Goal: Task Accomplishment & Management: Manage account settings

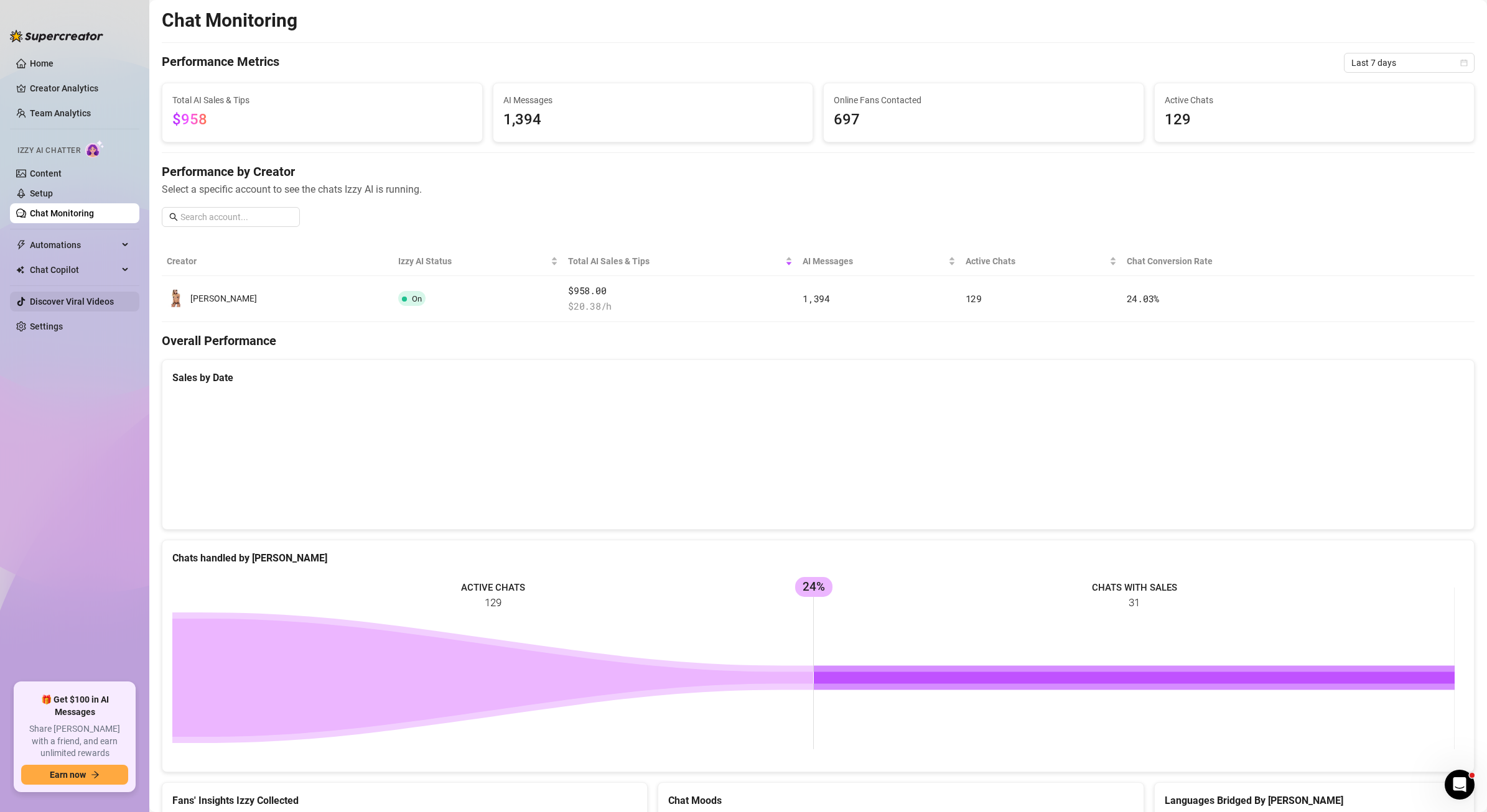
click at [46, 297] on link "Discover Viral Videos" at bounding box center [72, 301] width 84 height 10
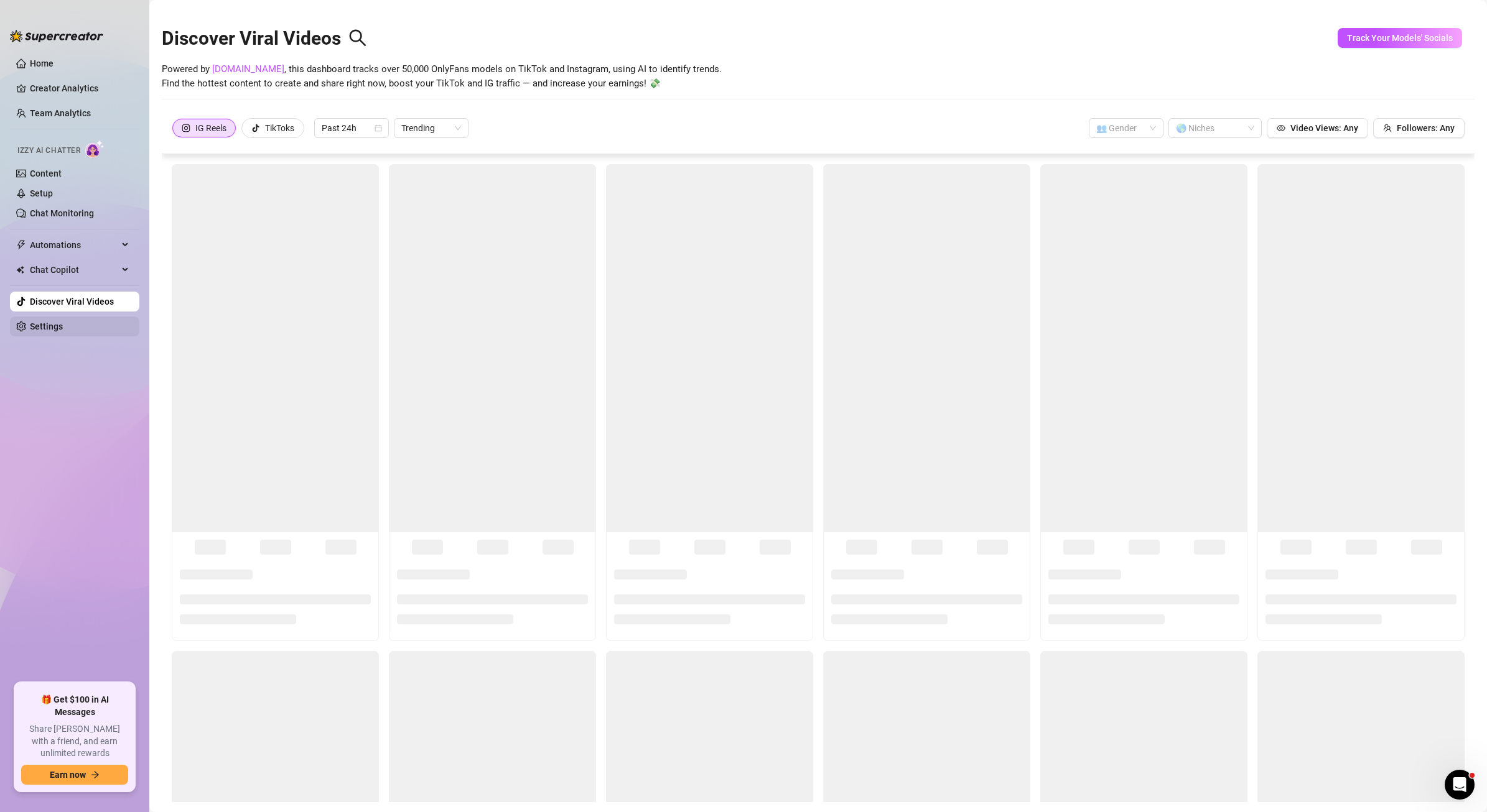
click at [38, 329] on link "Settings" at bounding box center [46, 326] width 33 height 10
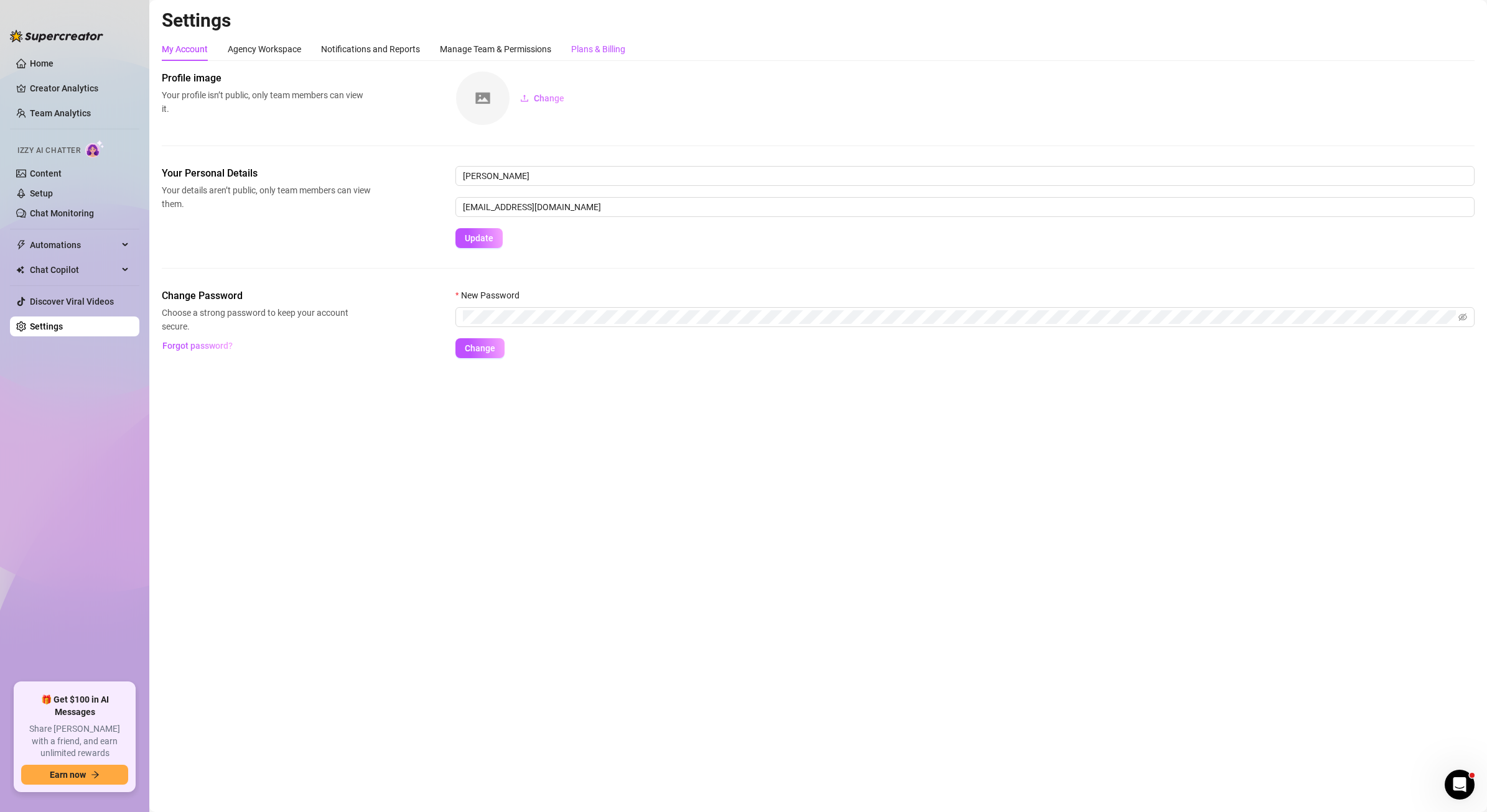
click at [598, 44] on div "Plans & Billing" at bounding box center [598, 49] width 54 height 14
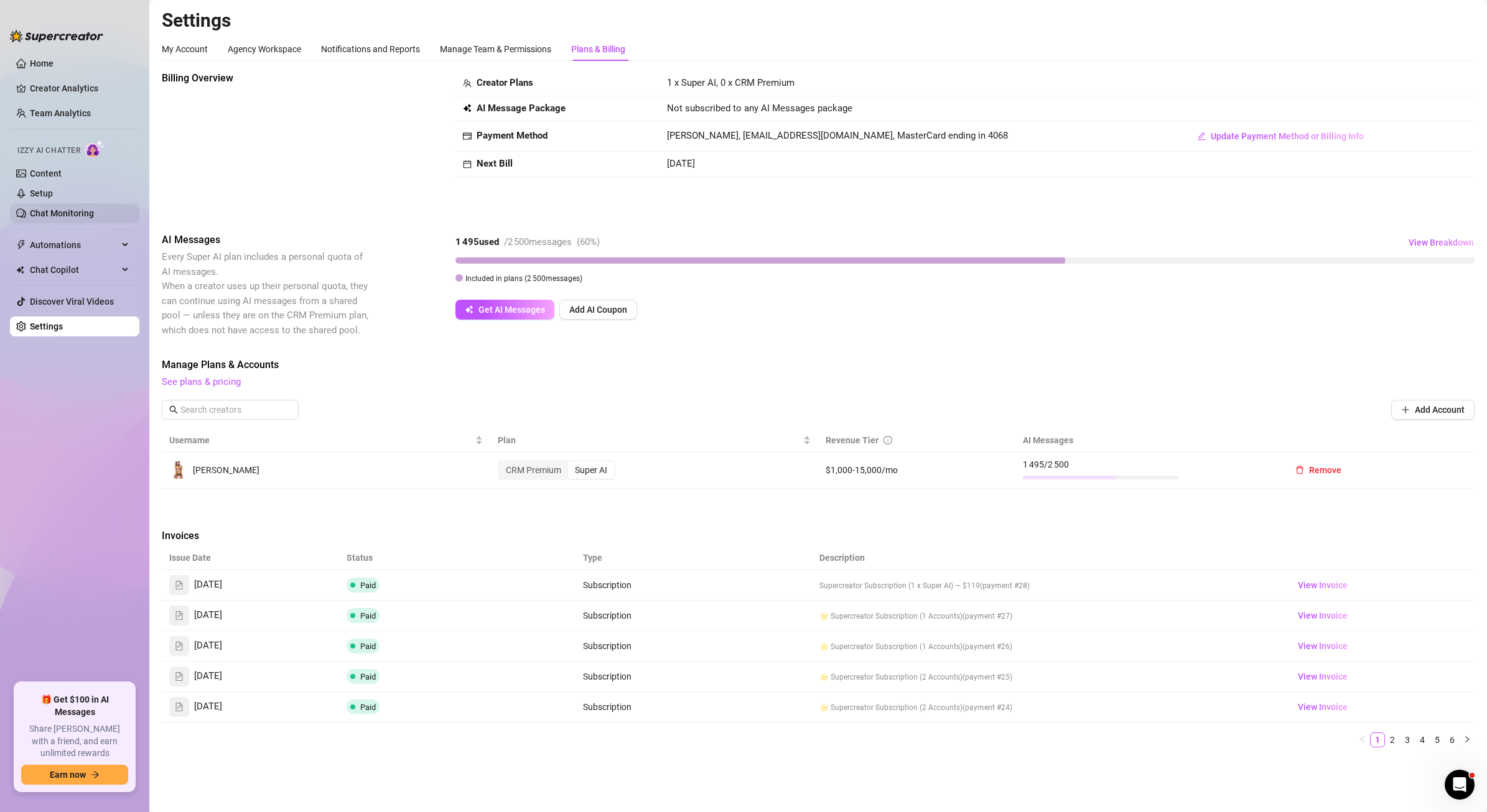
click at [47, 209] on link "Chat Monitoring" at bounding box center [62, 213] width 64 height 10
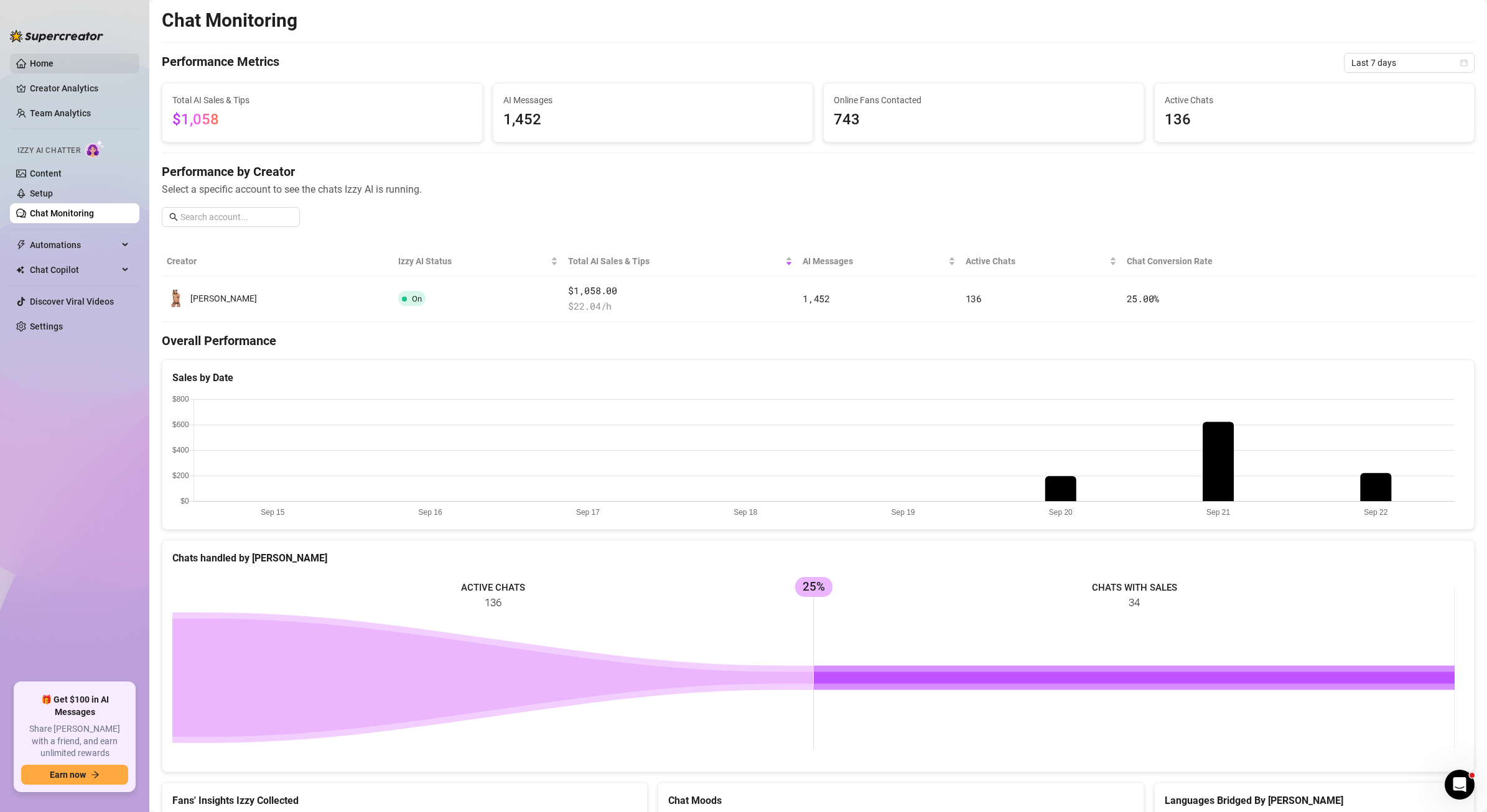
click at [49, 65] on link "Home" at bounding box center [42, 63] width 23 height 10
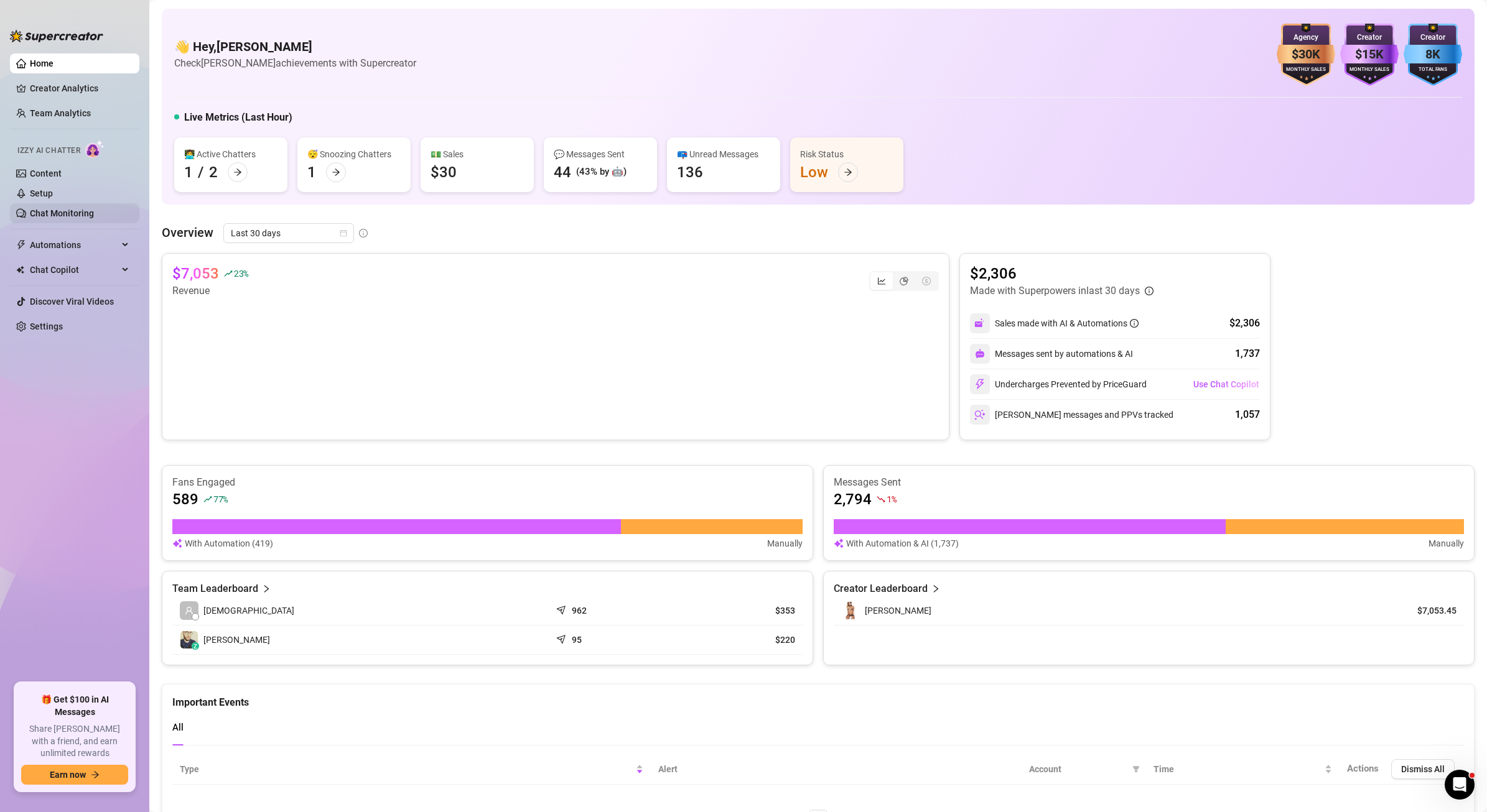
click at [55, 218] on link "Chat Monitoring" at bounding box center [62, 213] width 64 height 10
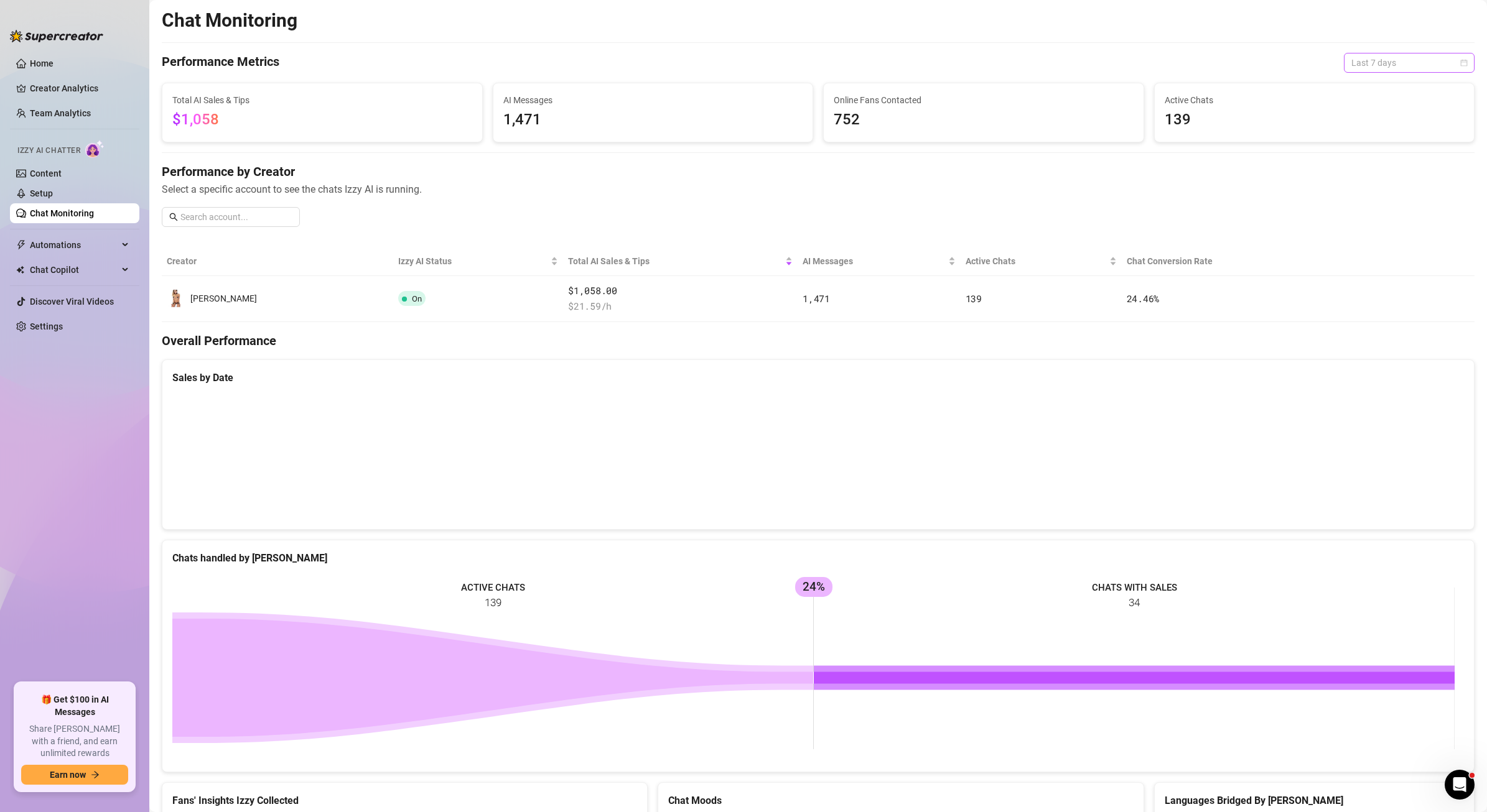
click at [1384, 61] on span "Last 7 days" at bounding box center [1409, 63] width 116 height 19
click at [1391, 35] on div "Chat Monitoring Performance Metrics Last 7 days Total AI Sales & Tips $1,058 AI…" at bounding box center [818, 428] width 1313 height 839
click at [63, 328] on link "Settings" at bounding box center [46, 326] width 33 height 10
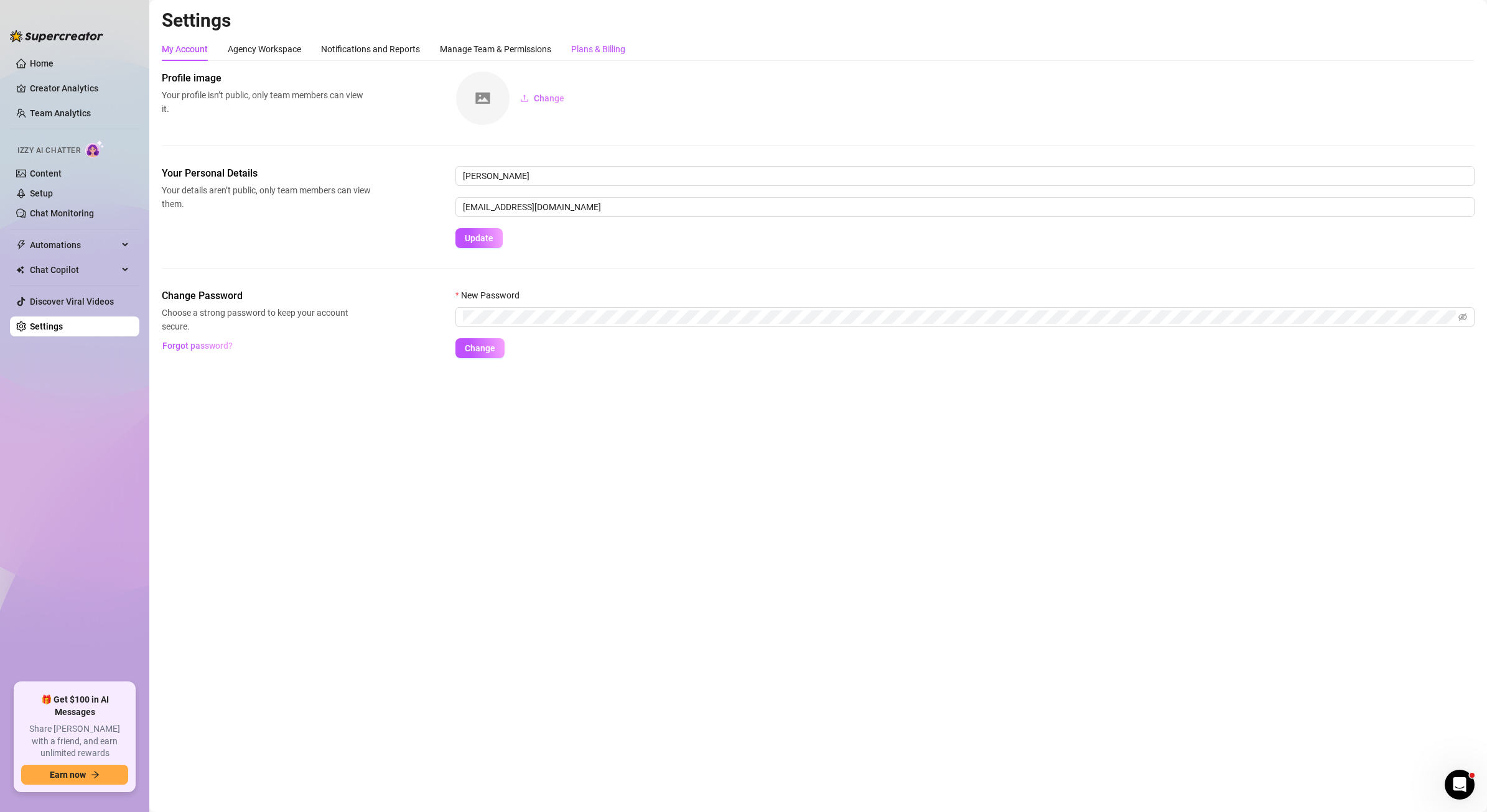
click at [602, 47] on div "Plans & Billing" at bounding box center [598, 49] width 54 height 14
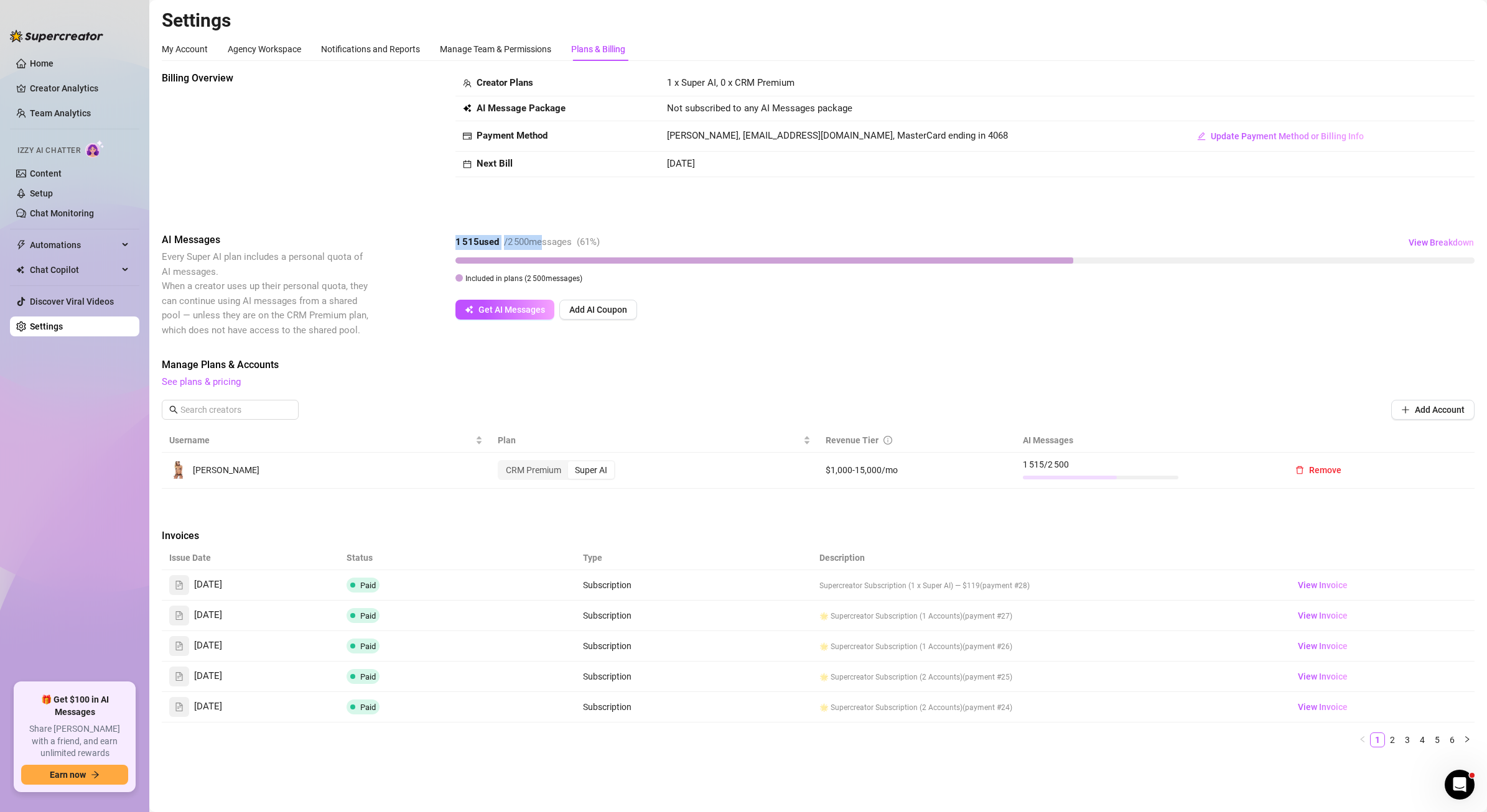
drag, startPoint x: 546, startPoint y: 239, endPoint x: 484, endPoint y: 244, distance: 62.2
click at [430, 234] on div "AI Messages Every Super AI plan includes a personal quota of AI messages. When …" at bounding box center [818, 285] width 1313 height 105
click at [662, 231] on div "Billing Overview Creator Plans 1 x Super AI, 0 x CRM Premium AI Message Package…" at bounding box center [818, 466] width 1313 height 790
click at [47, 59] on link "Home" at bounding box center [42, 63] width 23 height 10
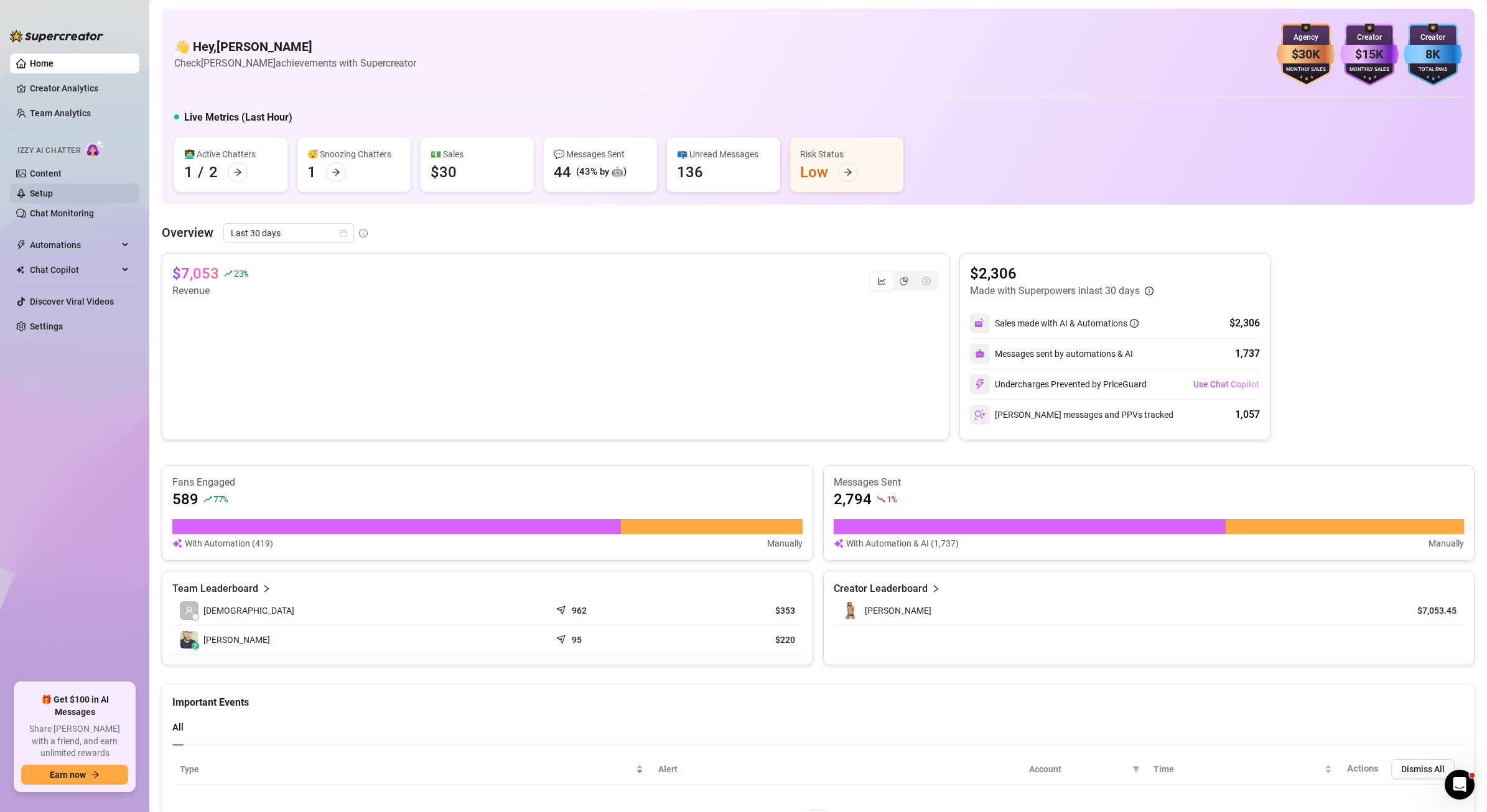
click at [53, 196] on link "Setup" at bounding box center [41, 193] width 23 height 10
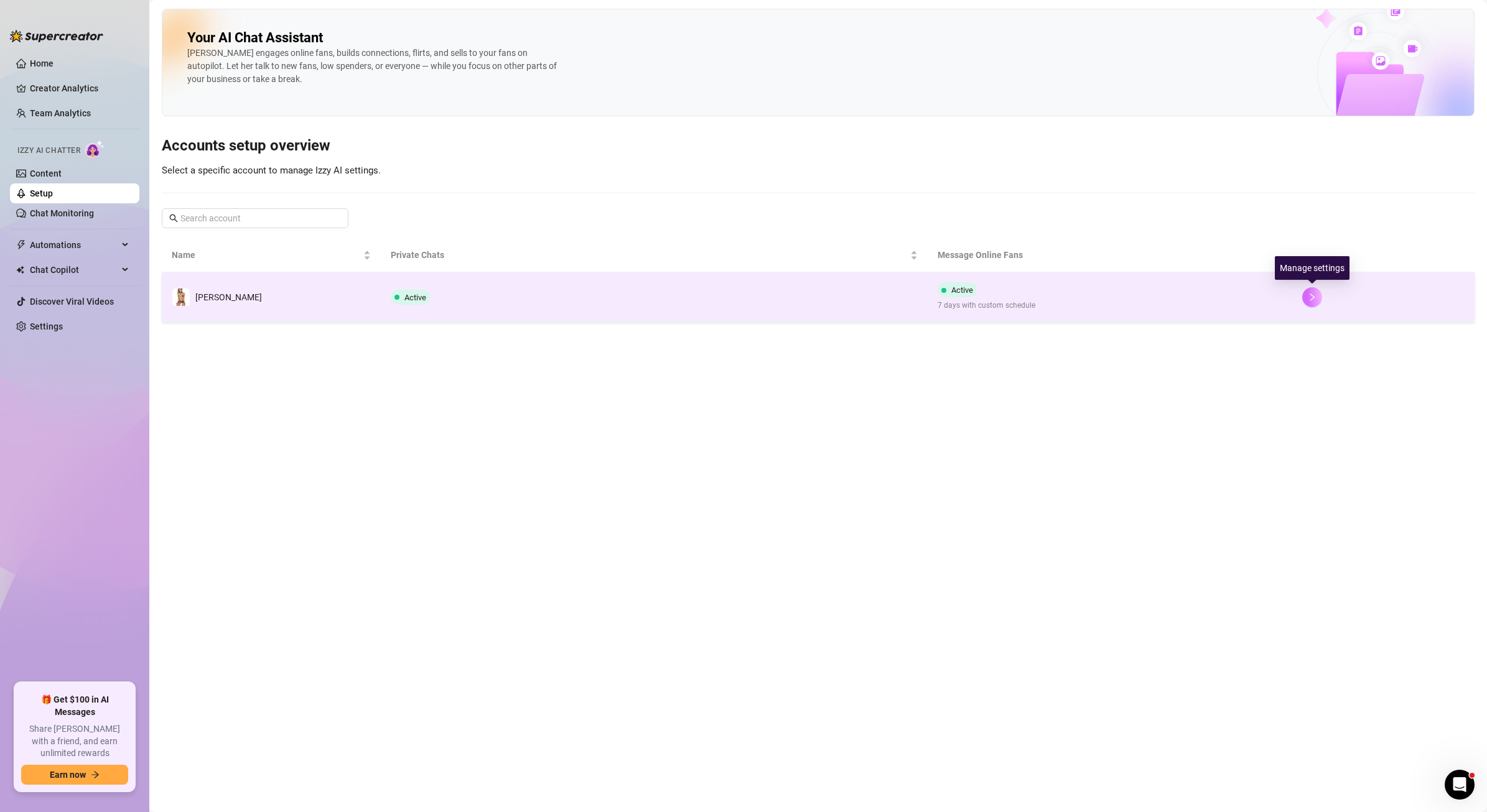
click at [1309, 297] on icon "right" at bounding box center [1312, 297] width 8 height 8
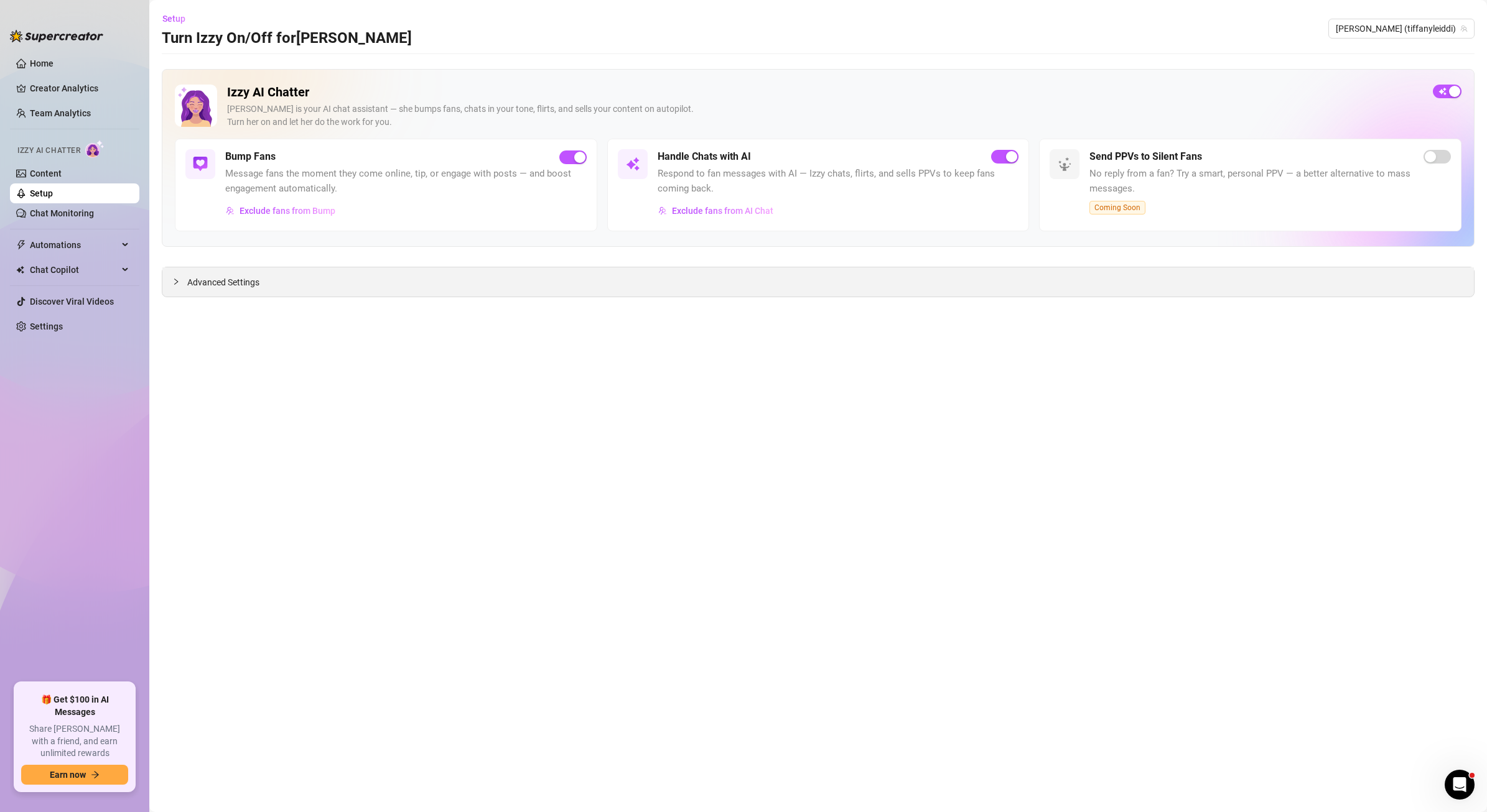
click at [259, 290] on div "Advanced Settings" at bounding box center [818, 282] width 1312 height 29
drag, startPoint x: 158, startPoint y: 280, endPoint x: 167, endPoint y: 280, distance: 9.0
click at [158, 280] on main "Setup Turn Izzy On/Off for [PERSON_NAME] (tiffanyleiddi) Izzy AI Chatter [PERSO…" at bounding box center [818, 406] width 1338 height 812
click at [179, 280] on icon "collapsed" at bounding box center [175, 282] width 7 height 7
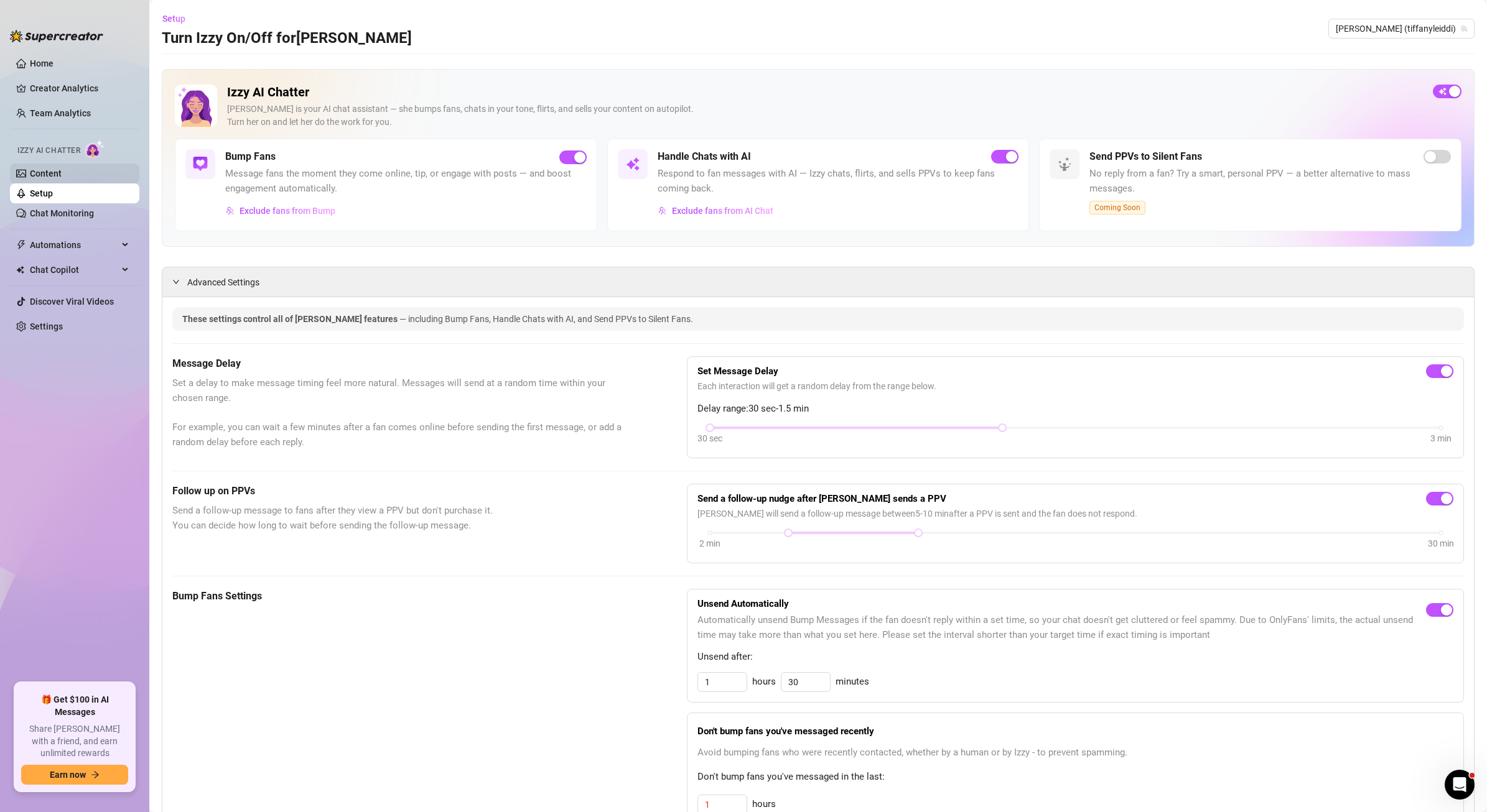
click at [50, 171] on link "Content" at bounding box center [46, 173] width 32 height 10
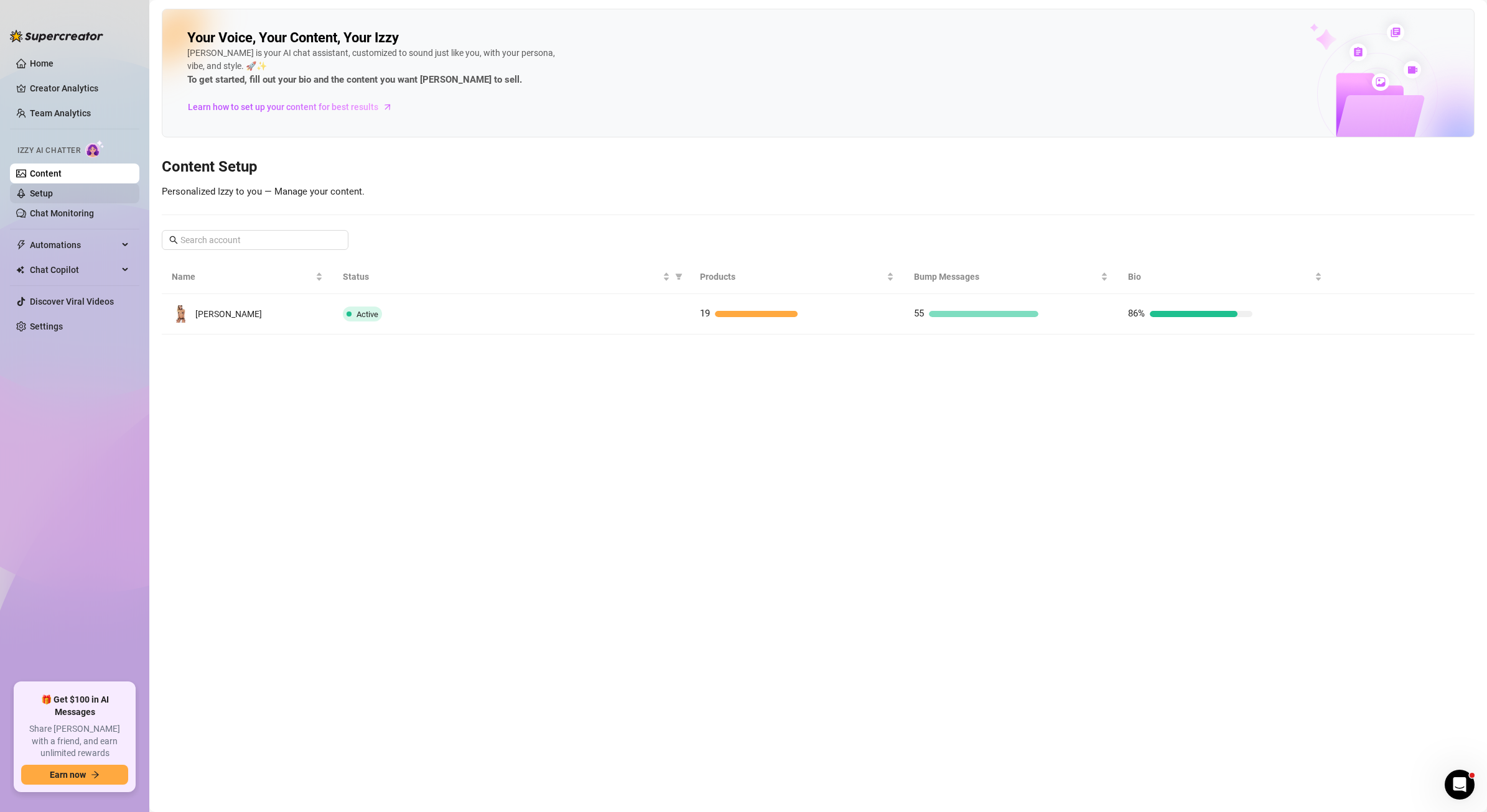
click at [40, 194] on link "Setup" at bounding box center [41, 193] width 23 height 10
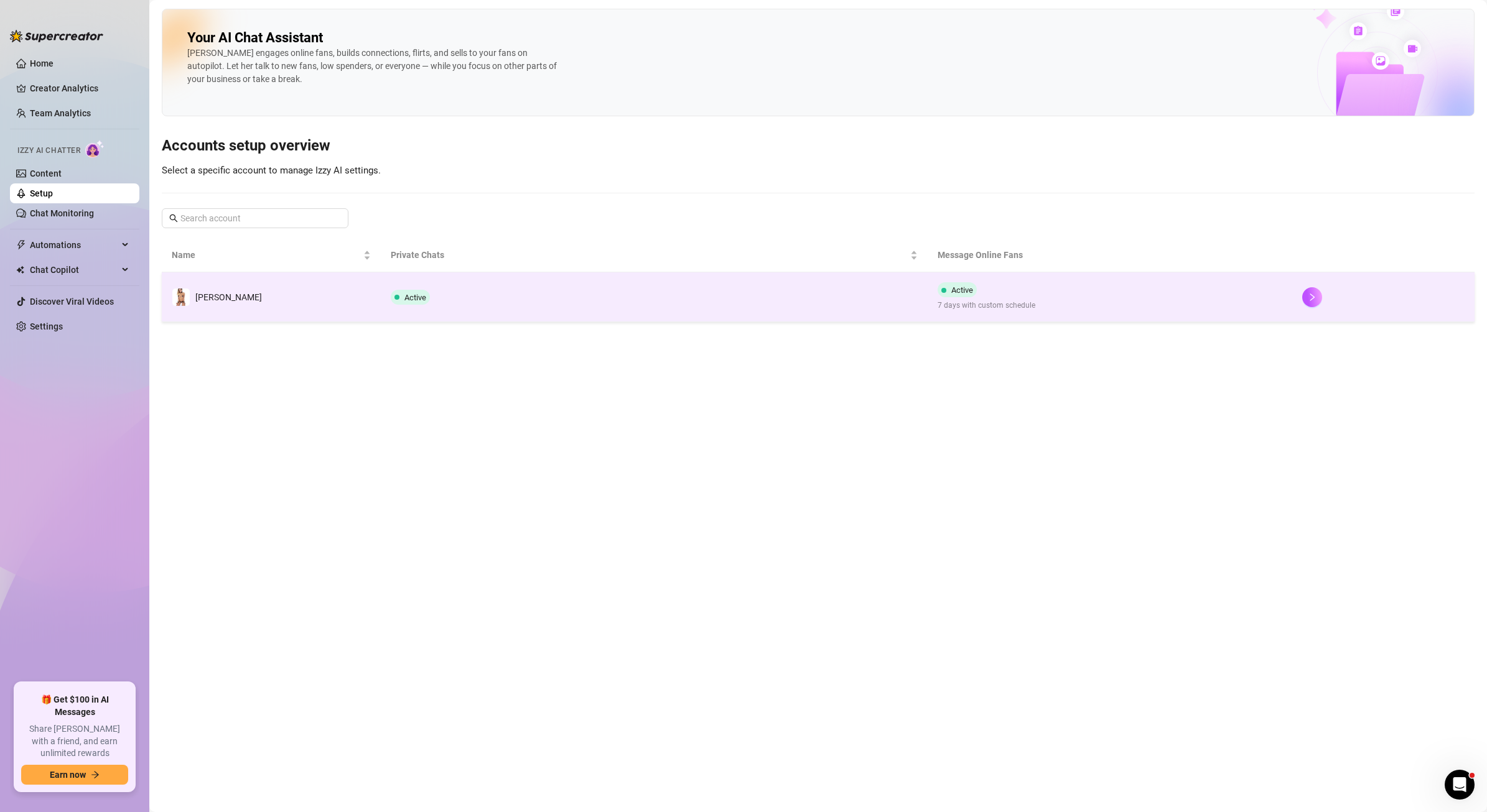
click at [219, 294] on span "[PERSON_NAME]" at bounding box center [229, 297] width 66 height 10
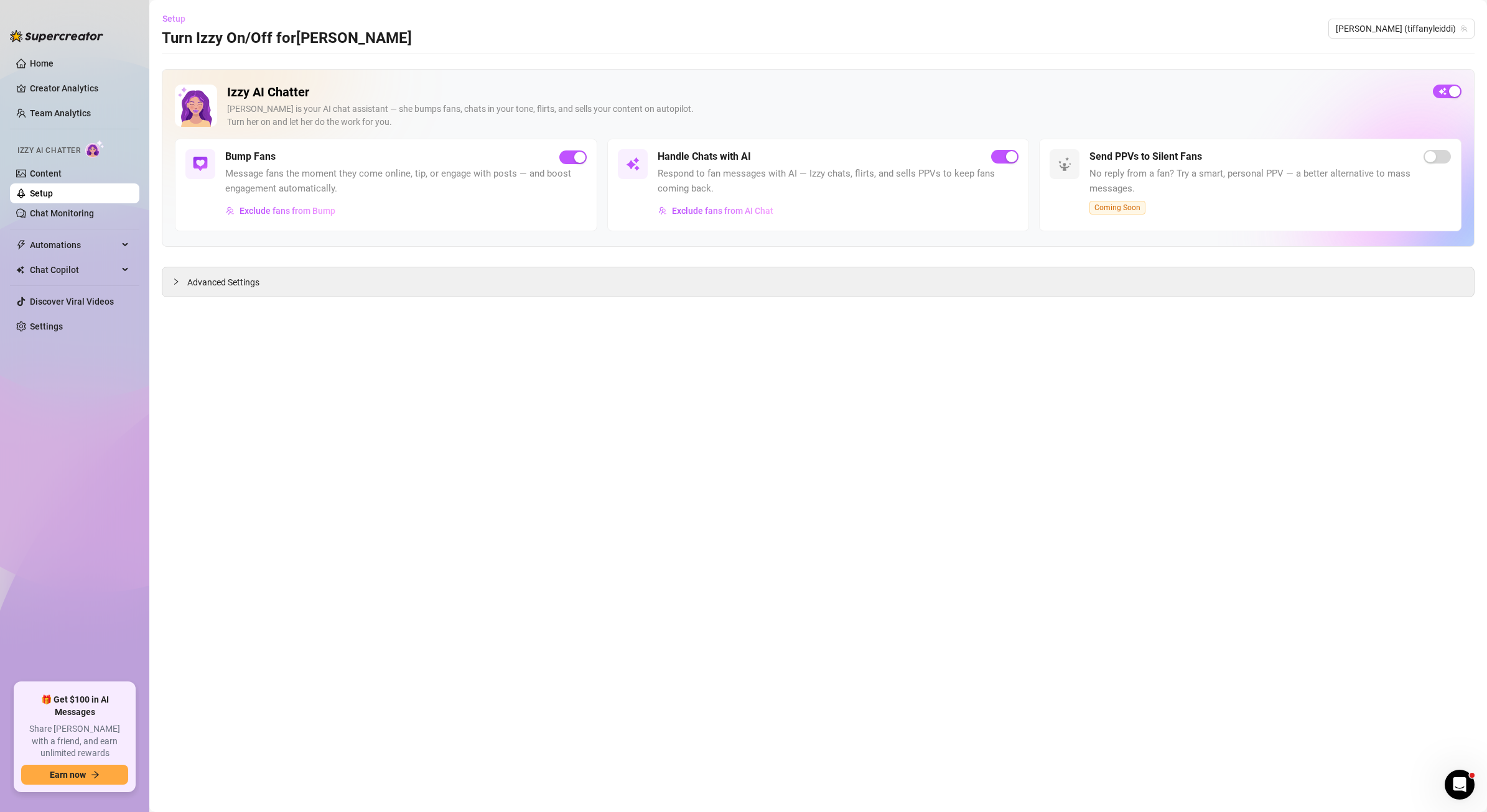
click at [174, 18] on span "Setup" at bounding box center [173, 18] width 23 height 10
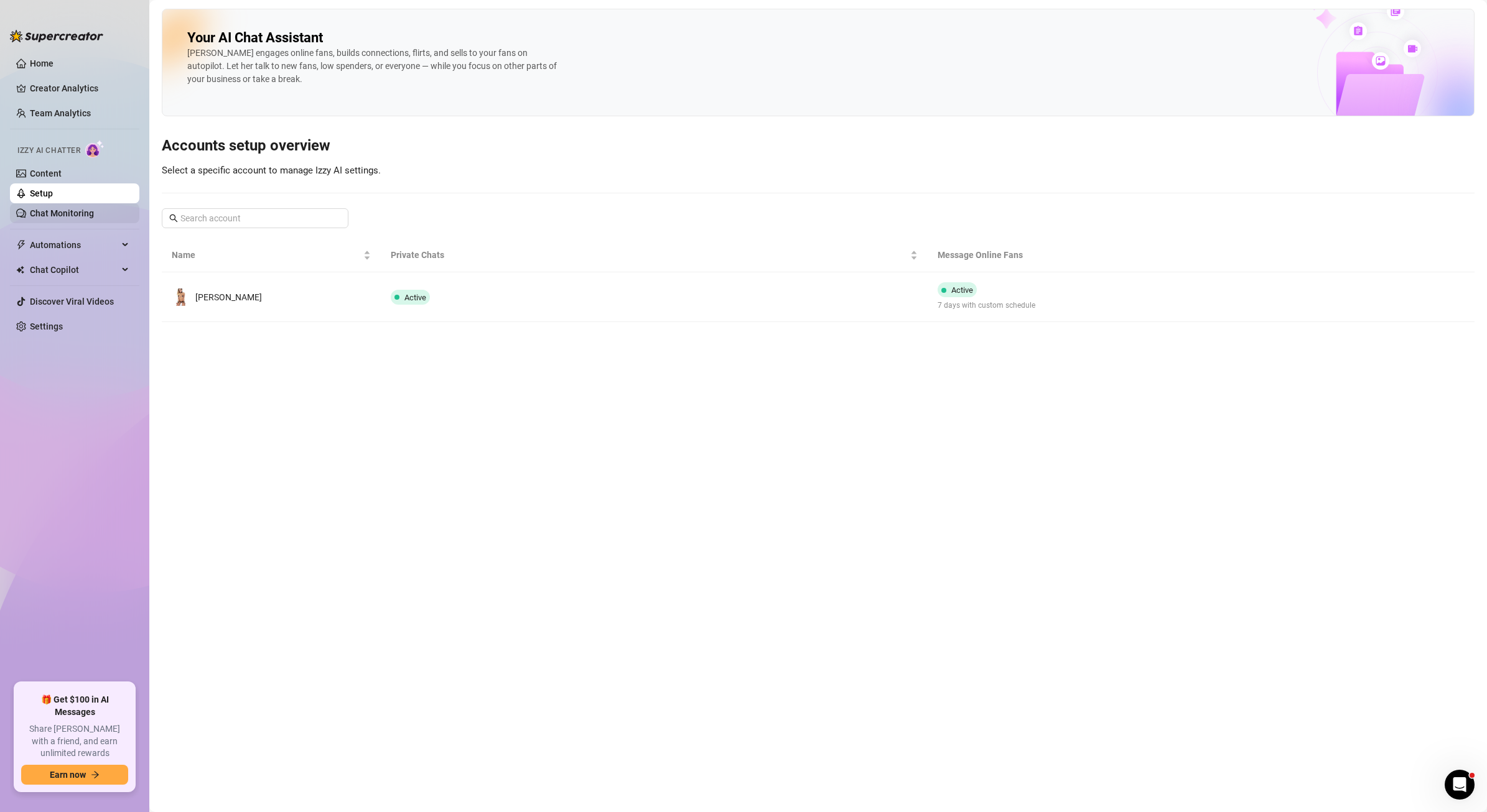
click at [56, 215] on link "Chat Monitoring" at bounding box center [62, 213] width 64 height 10
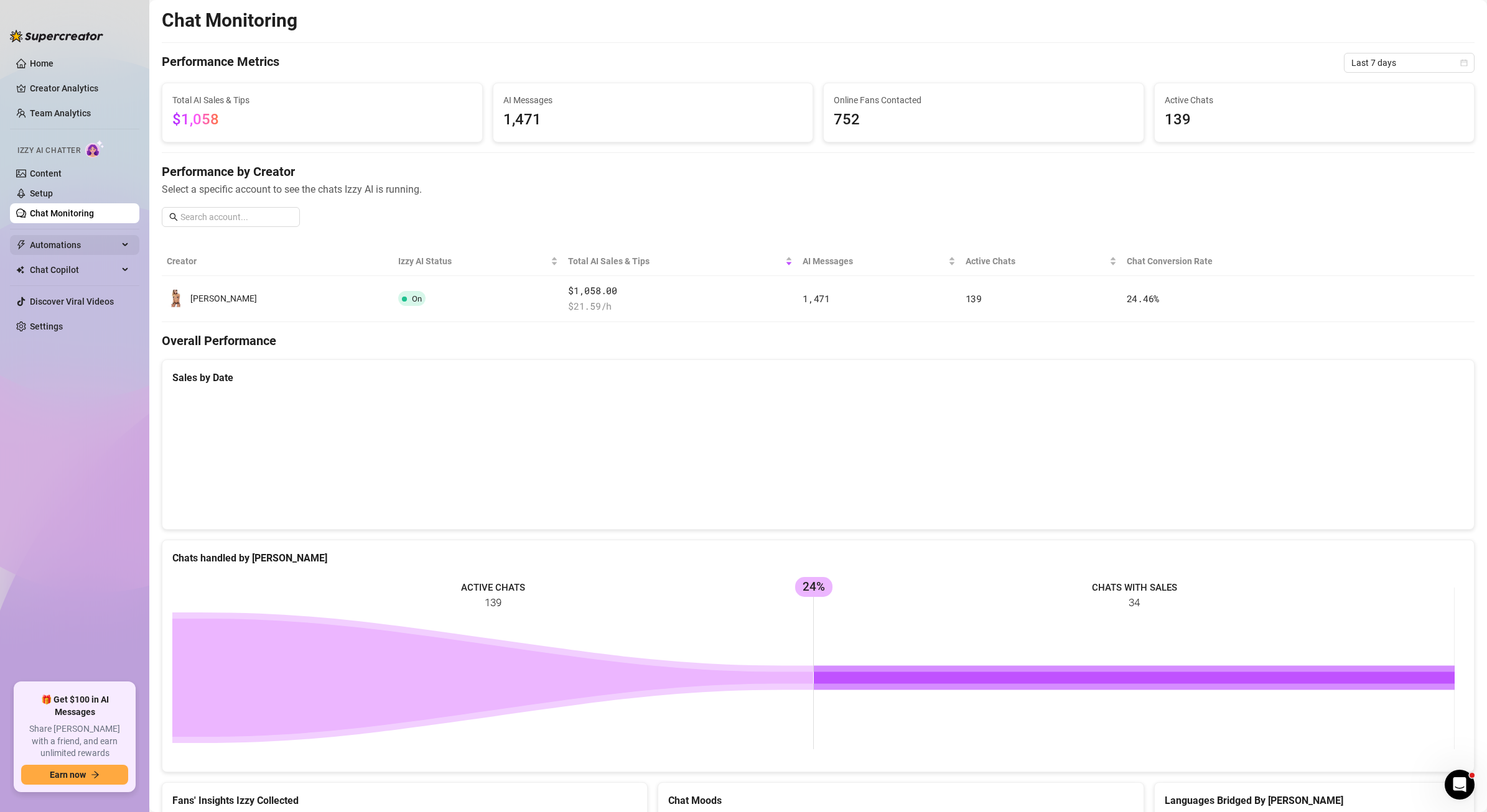
click at [70, 246] on span "Automations" at bounding box center [74, 245] width 89 height 20
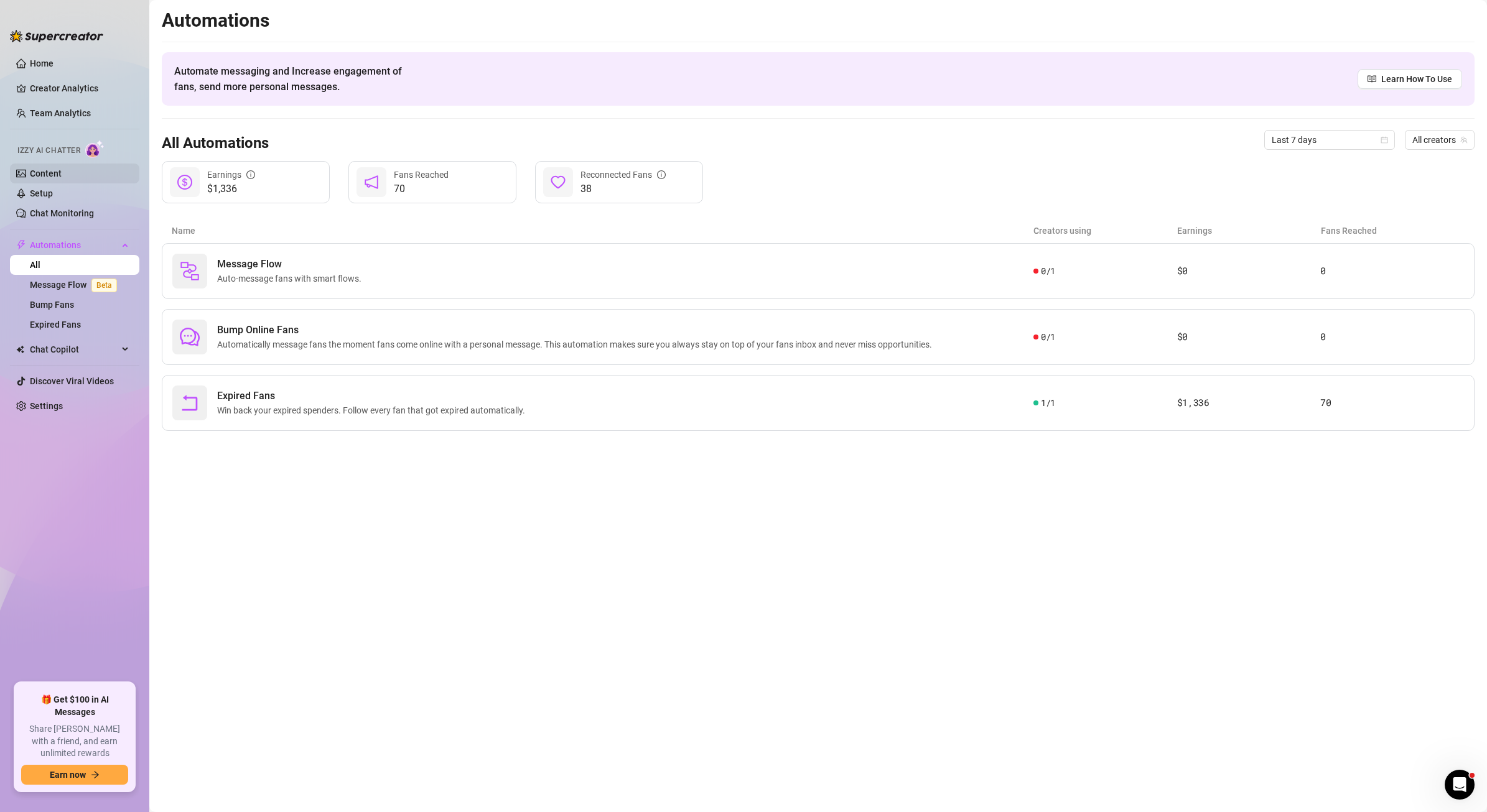
click at [44, 171] on link "Content" at bounding box center [46, 173] width 32 height 10
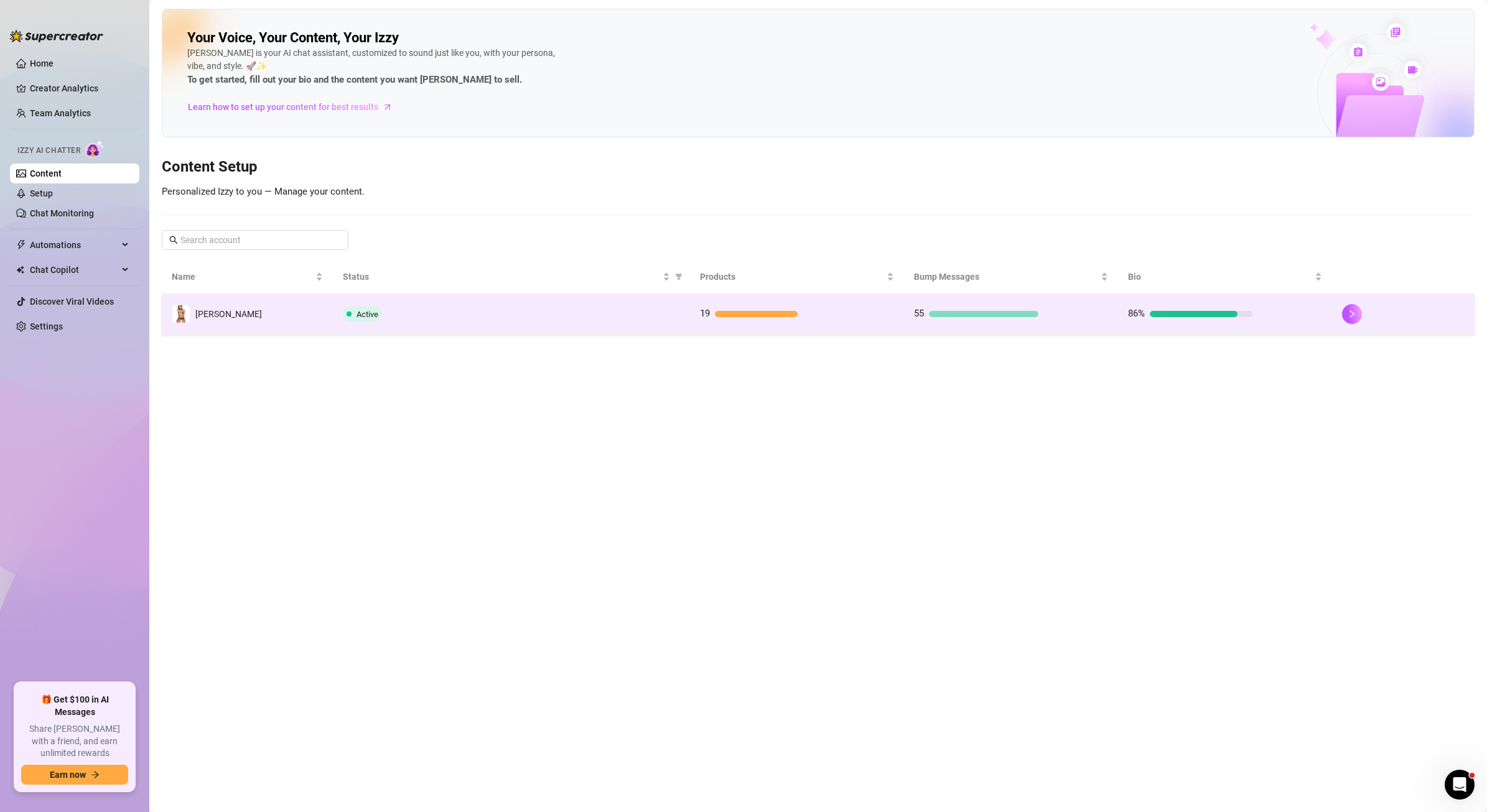
click at [987, 317] on div at bounding box center [984, 314] width 110 height 7
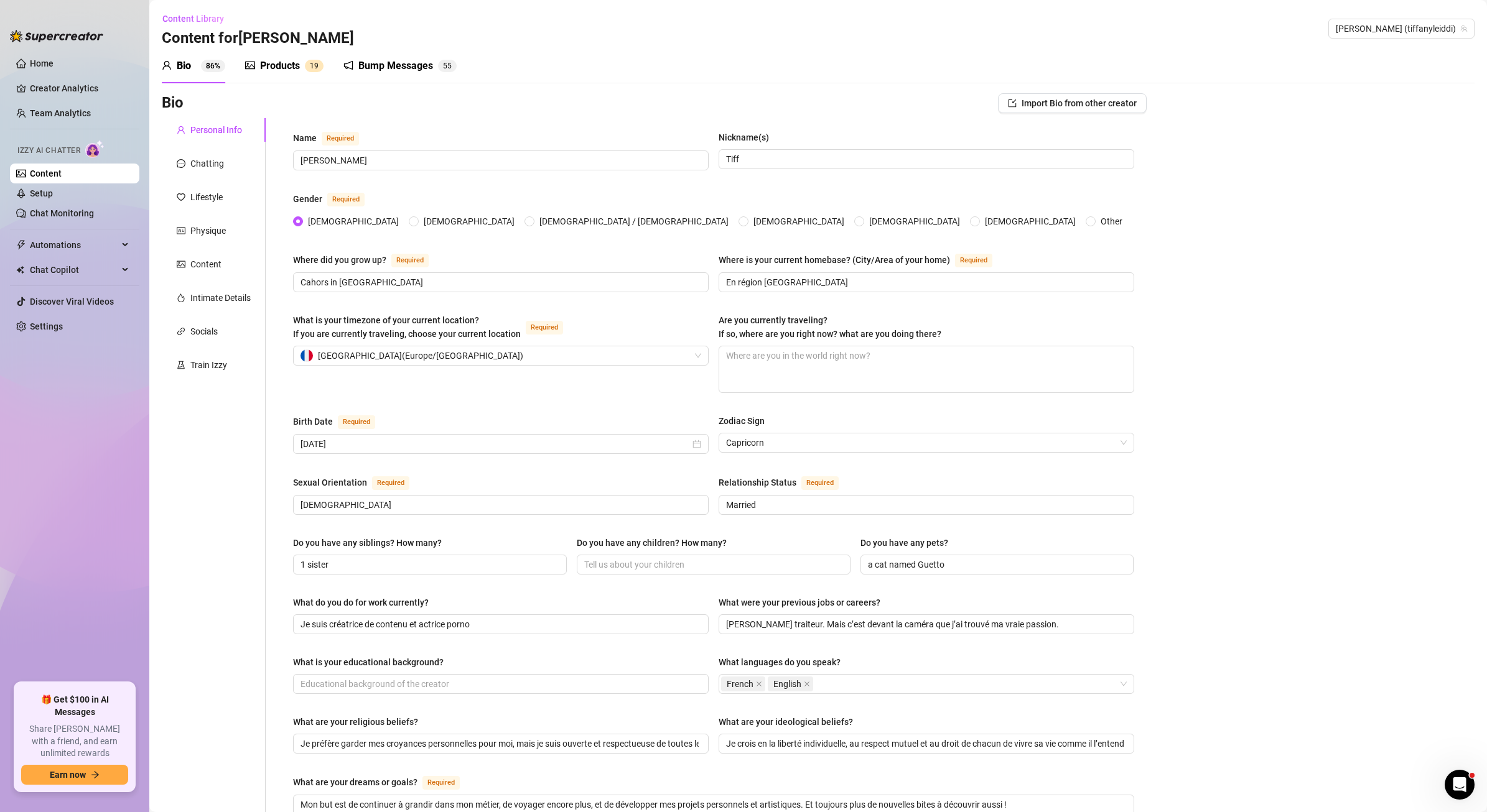
click at [184, 62] on div "Bio" at bounding box center [184, 66] width 14 height 15
click at [192, 159] on div "Chatting" at bounding box center [207, 164] width 34 height 14
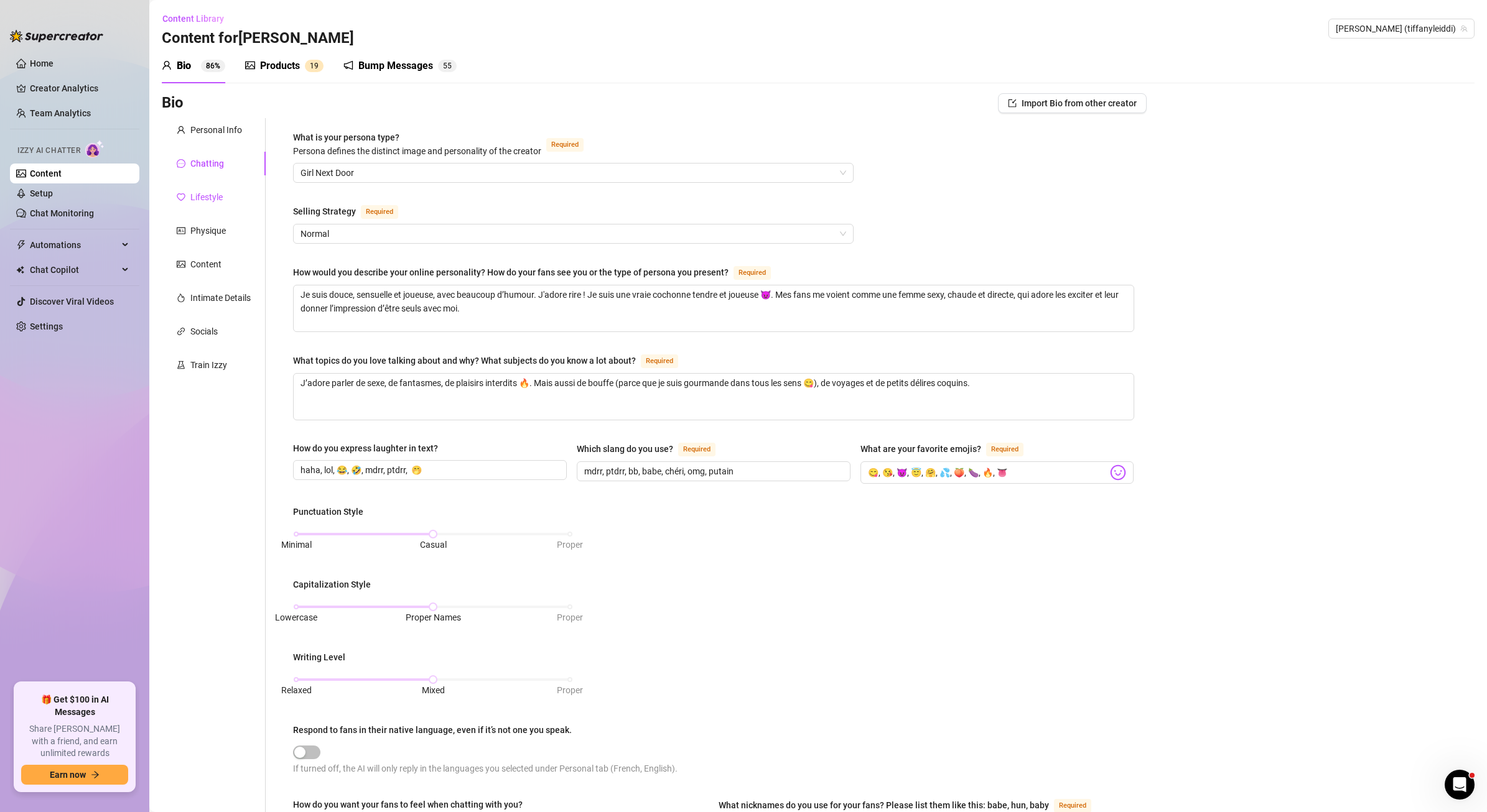
click at [209, 197] on div "Lifestyle" at bounding box center [207, 197] width 33 height 14
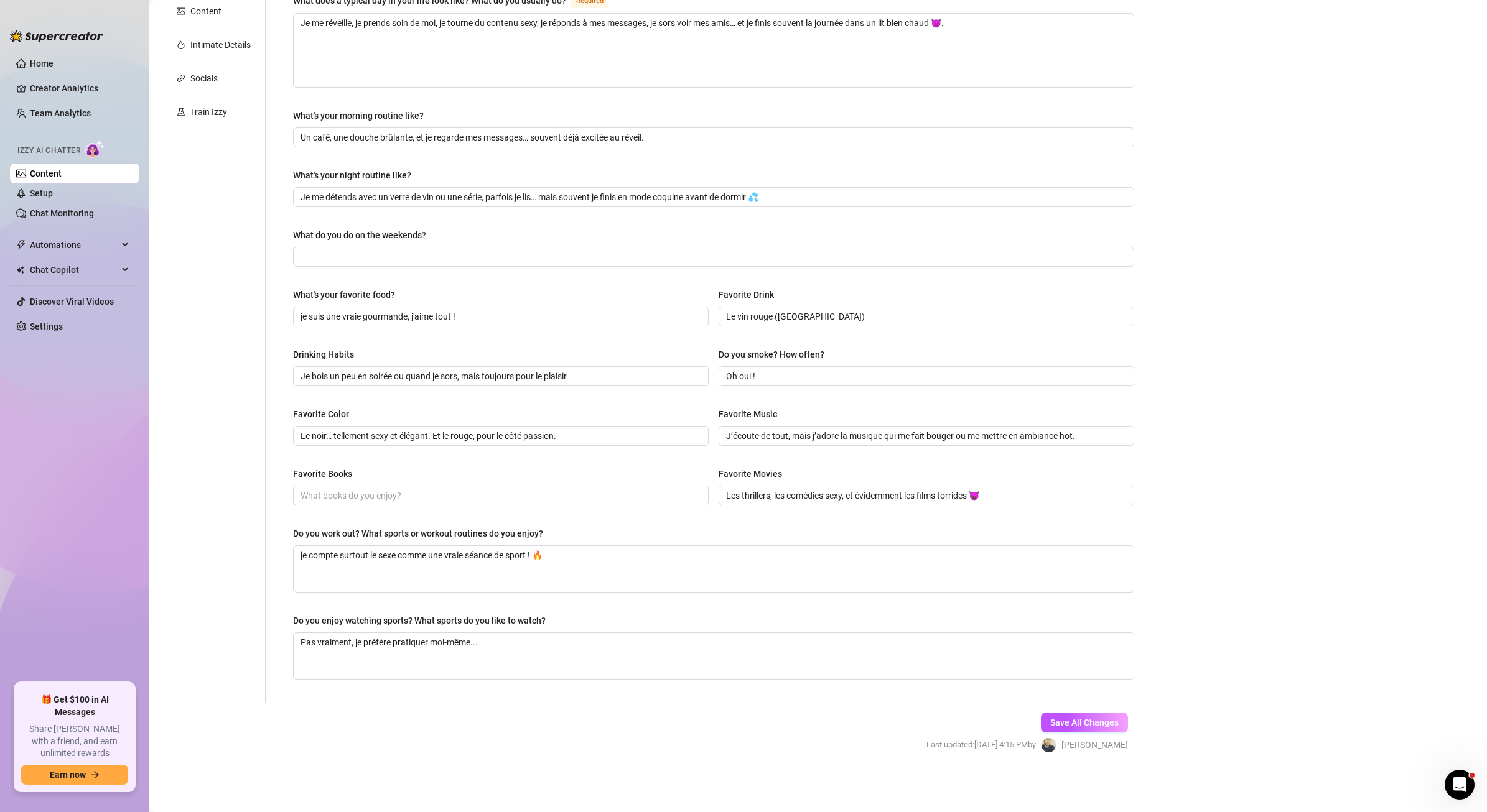
scroll to position [104, 0]
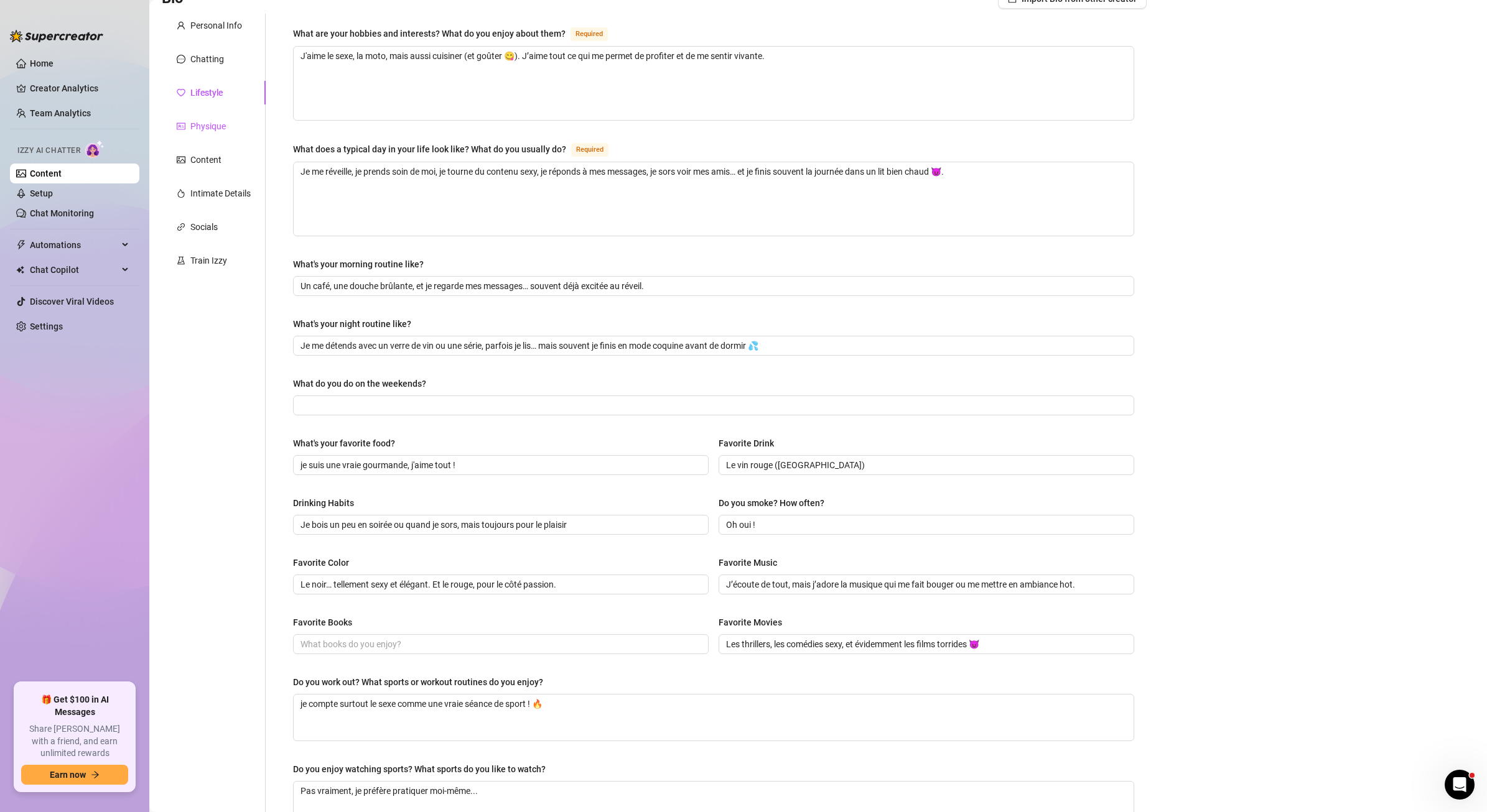
click at [206, 121] on div "Physique" at bounding box center [208, 126] width 35 height 14
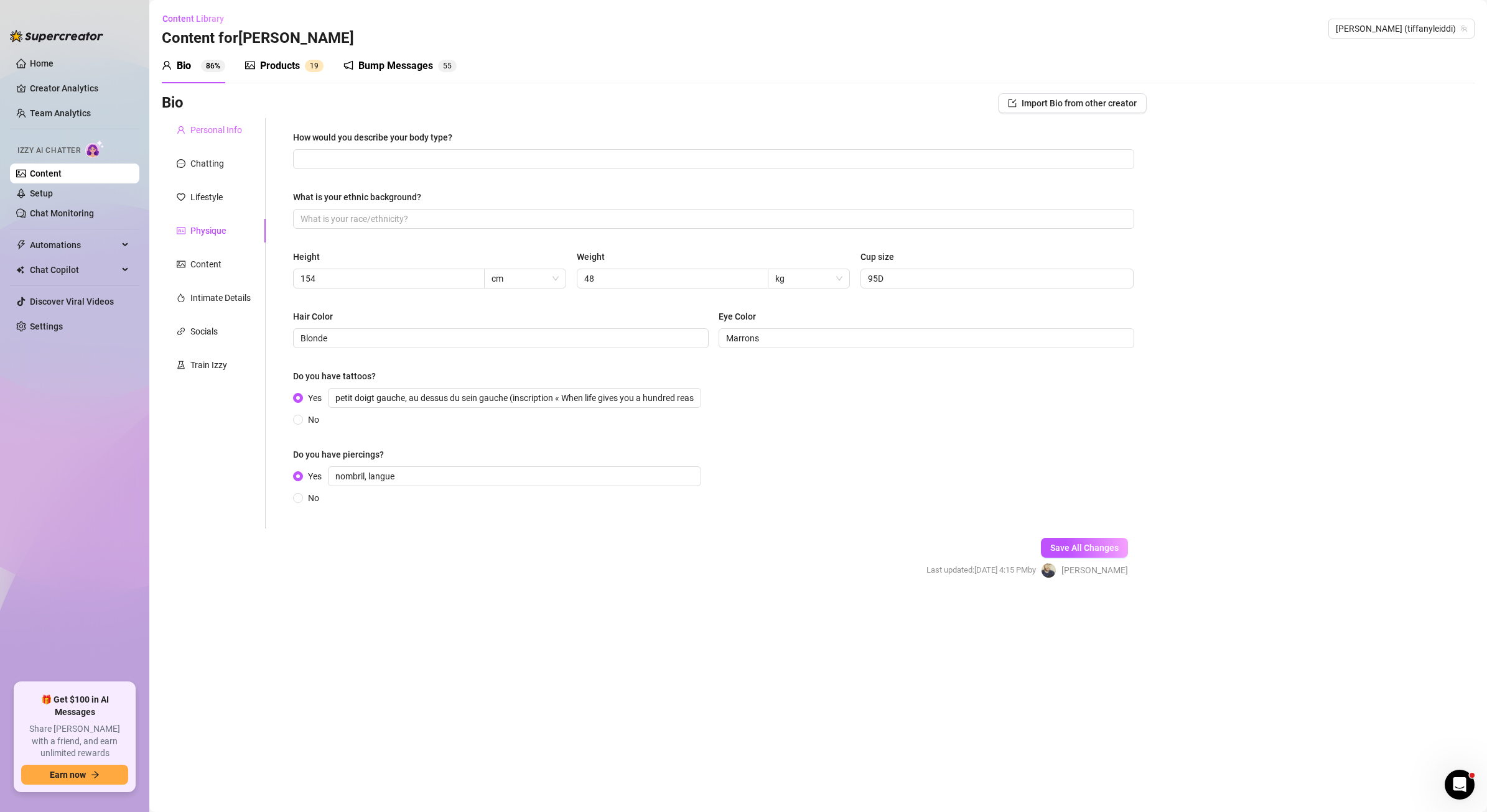
scroll to position [0, 0]
click at [202, 269] on div "Content" at bounding box center [206, 264] width 31 height 14
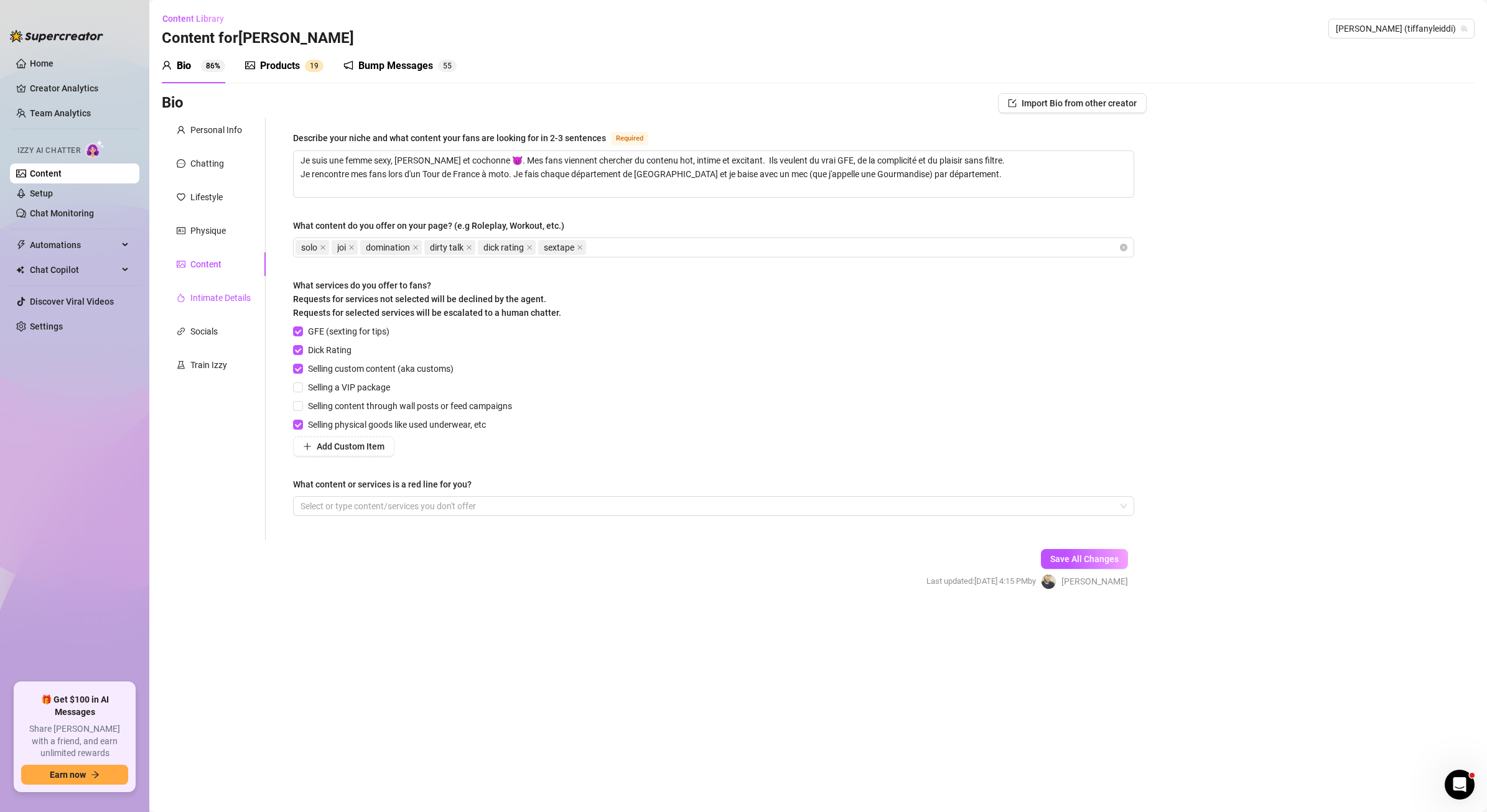
click at [224, 298] on div "Intimate Details" at bounding box center [220, 298] width 61 height 14
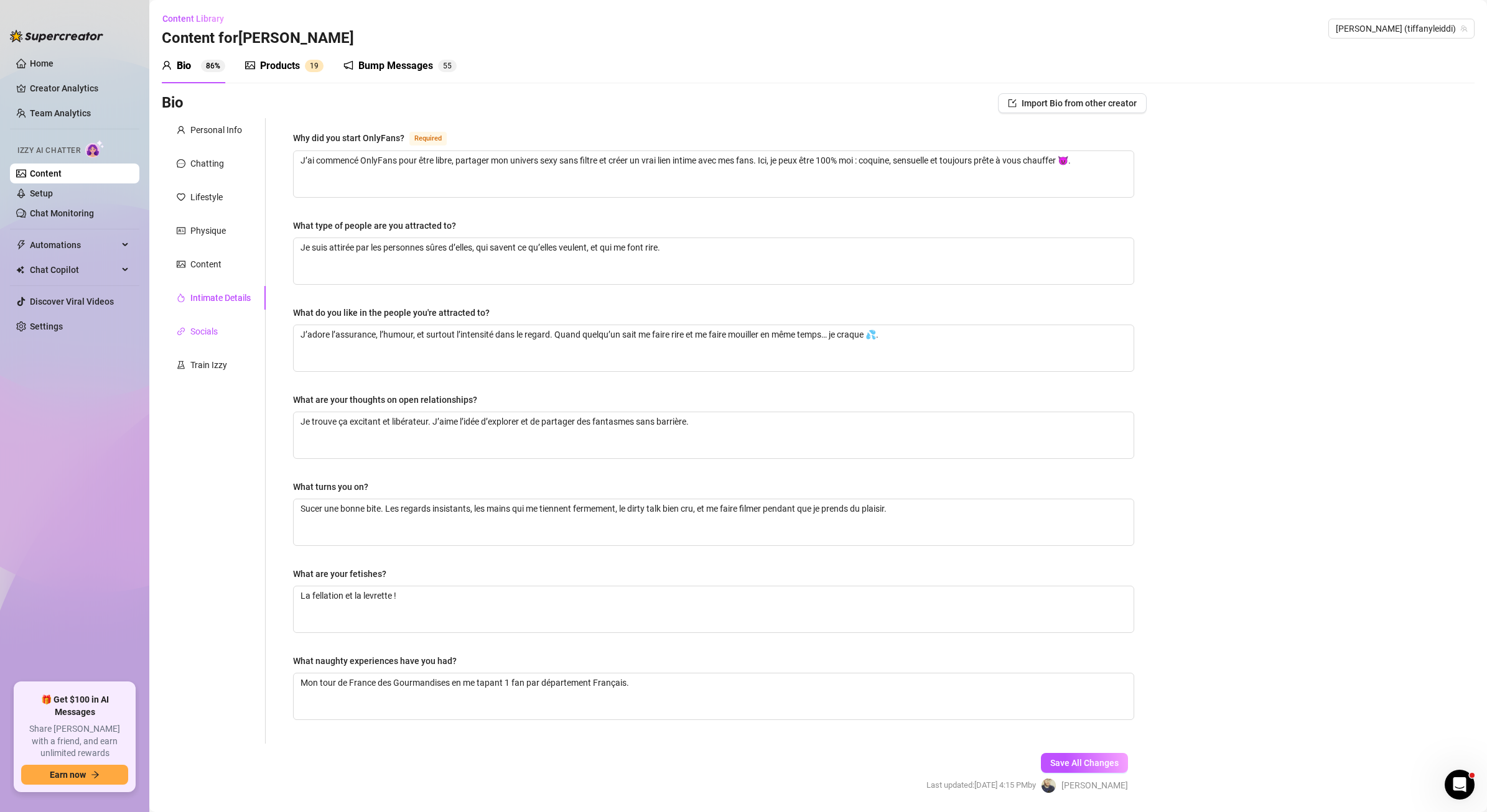
click at [209, 325] on div "Socials" at bounding box center [204, 331] width 27 height 14
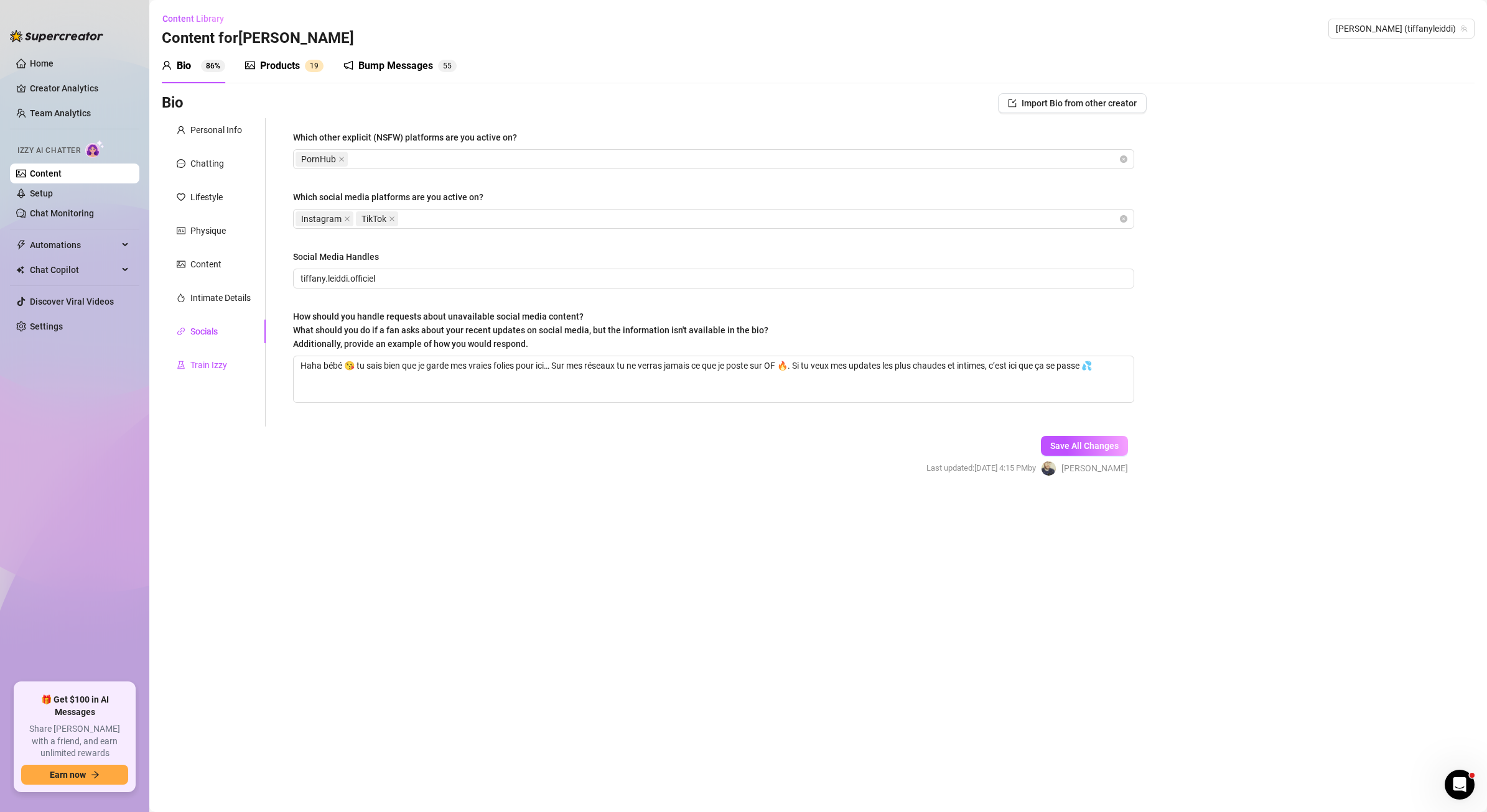
click at [215, 359] on div "Train Izzy" at bounding box center [209, 365] width 37 height 14
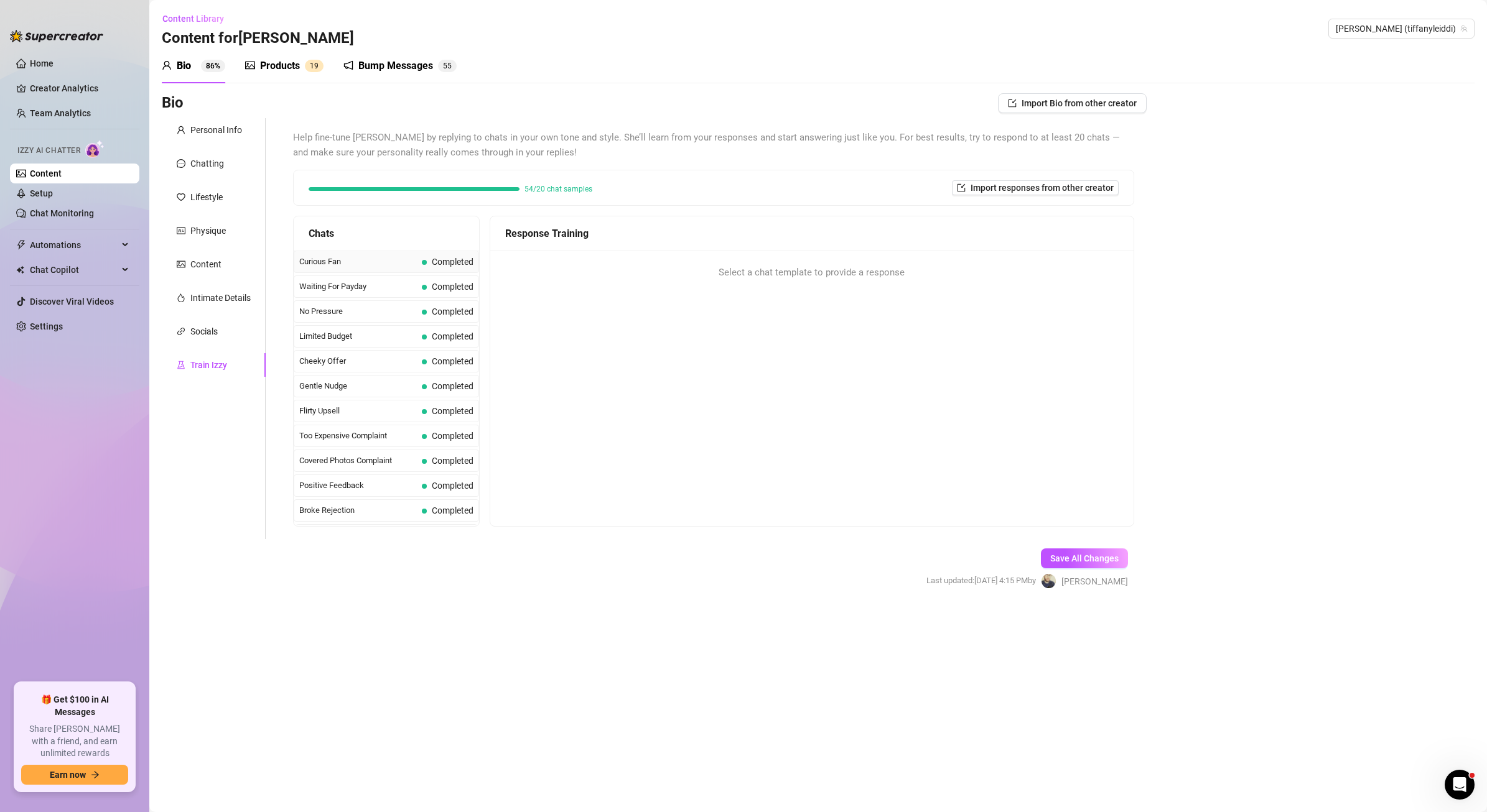
click at [341, 261] on span "Curious Fan" at bounding box center [358, 261] width 117 height 12
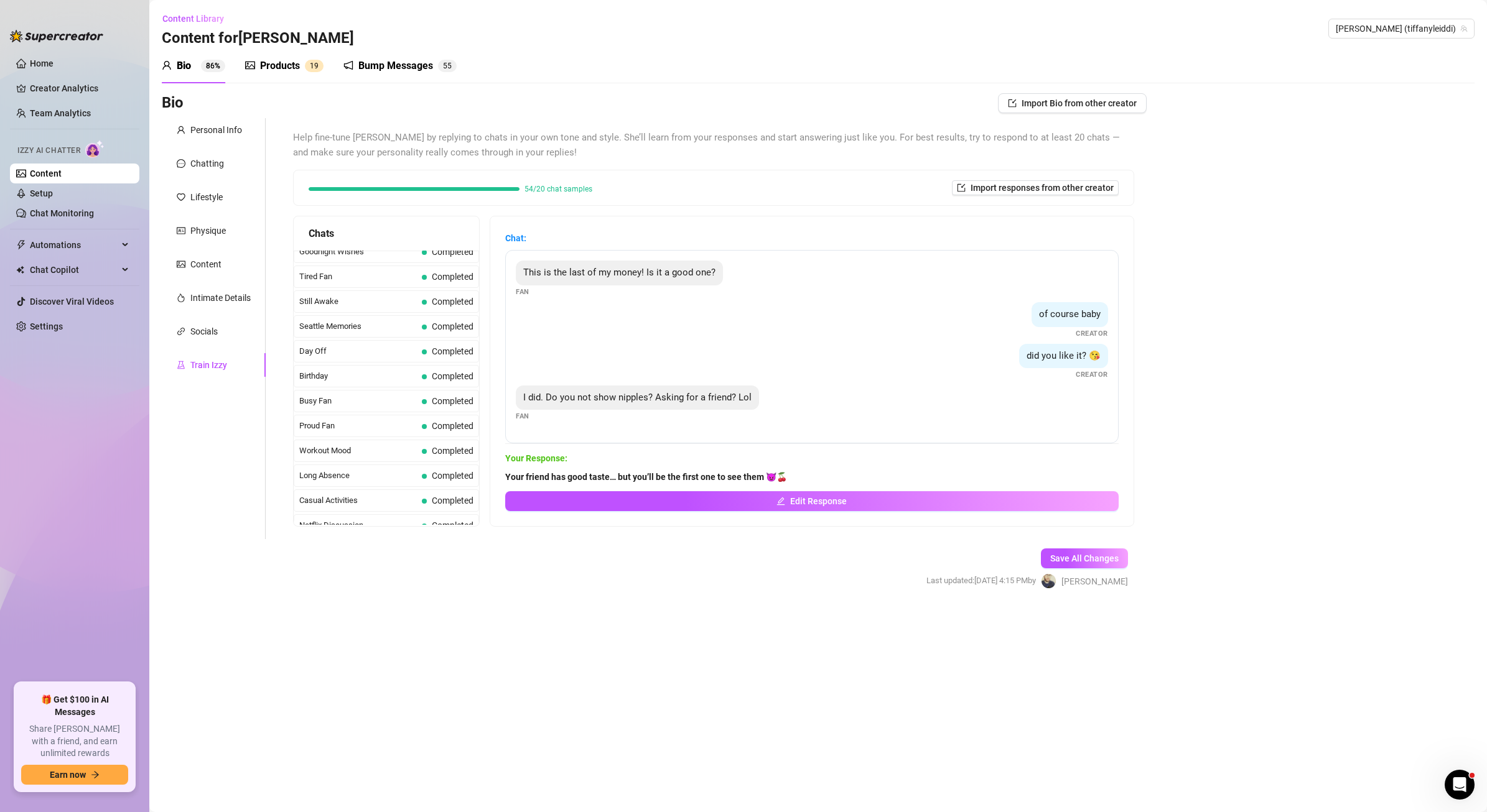
scroll to position [1116, 0]
click at [343, 385] on span "Lovely Compliments" at bounding box center [358, 389] width 117 height 12
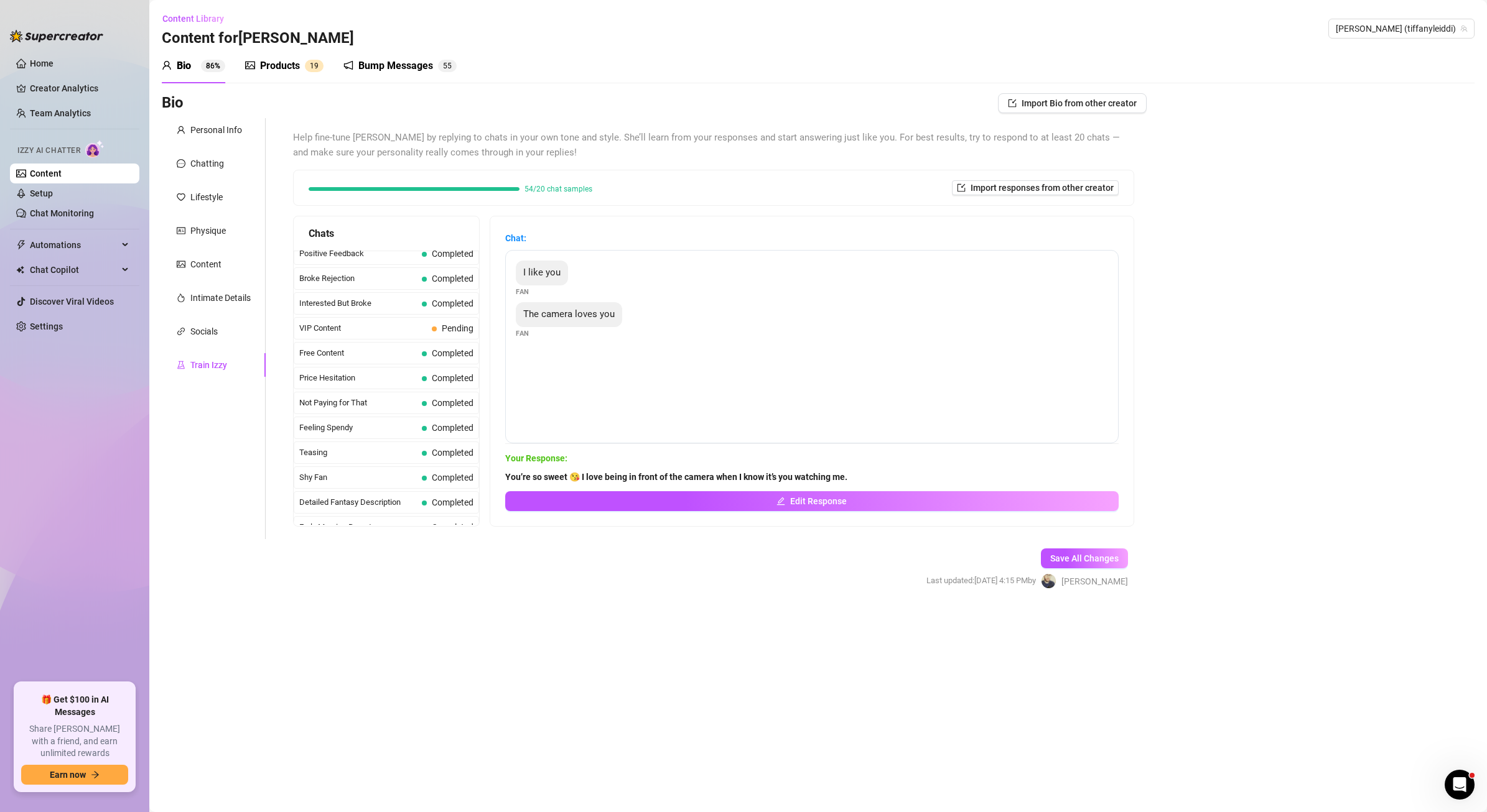
scroll to position [0, 0]
click at [337, 360] on span "Cheeky Offer" at bounding box center [358, 361] width 117 height 12
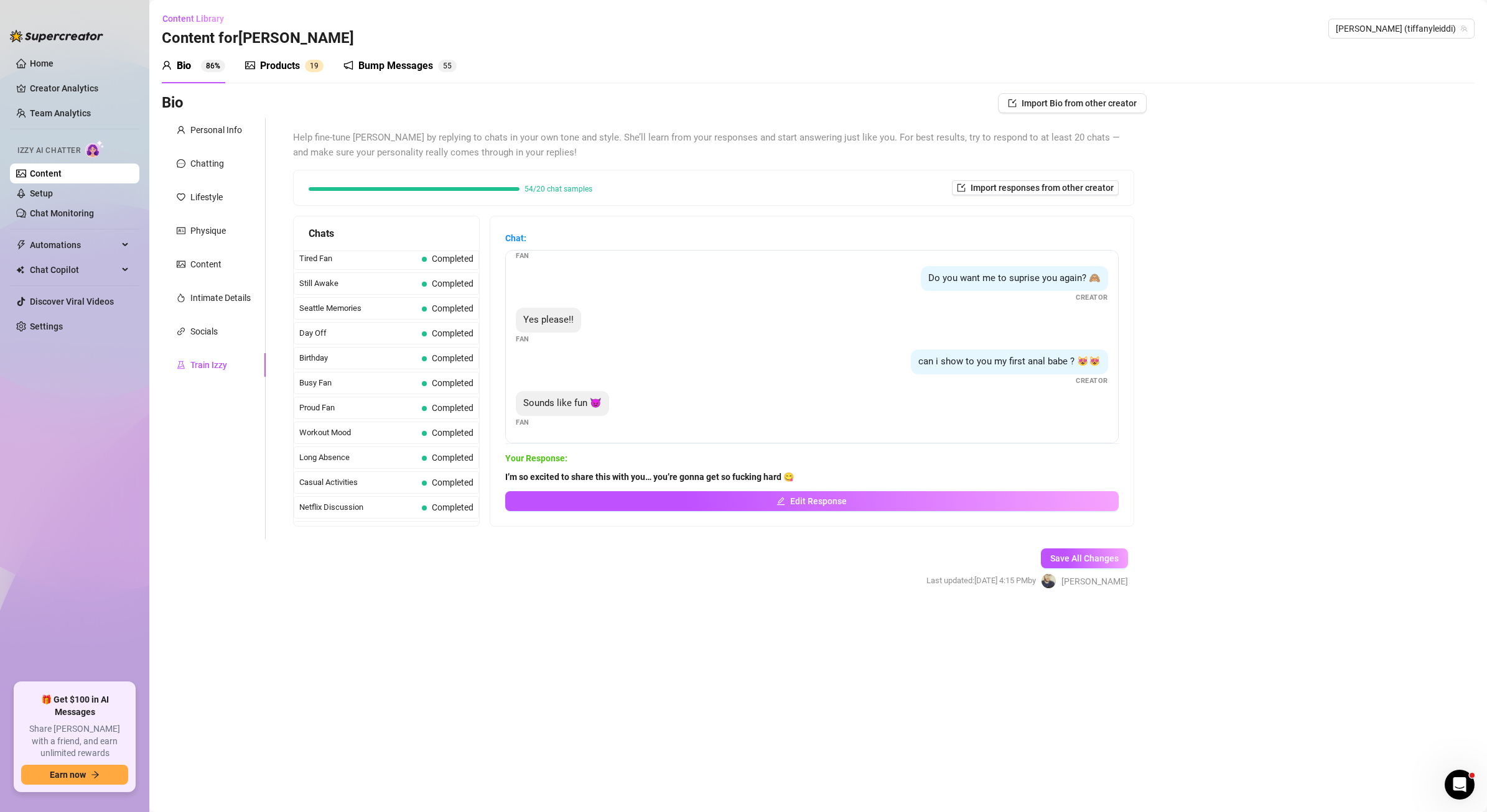
scroll to position [1116, 0]
click at [283, 65] on div "Products" at bounding box center [280, 66] width 40 height 15
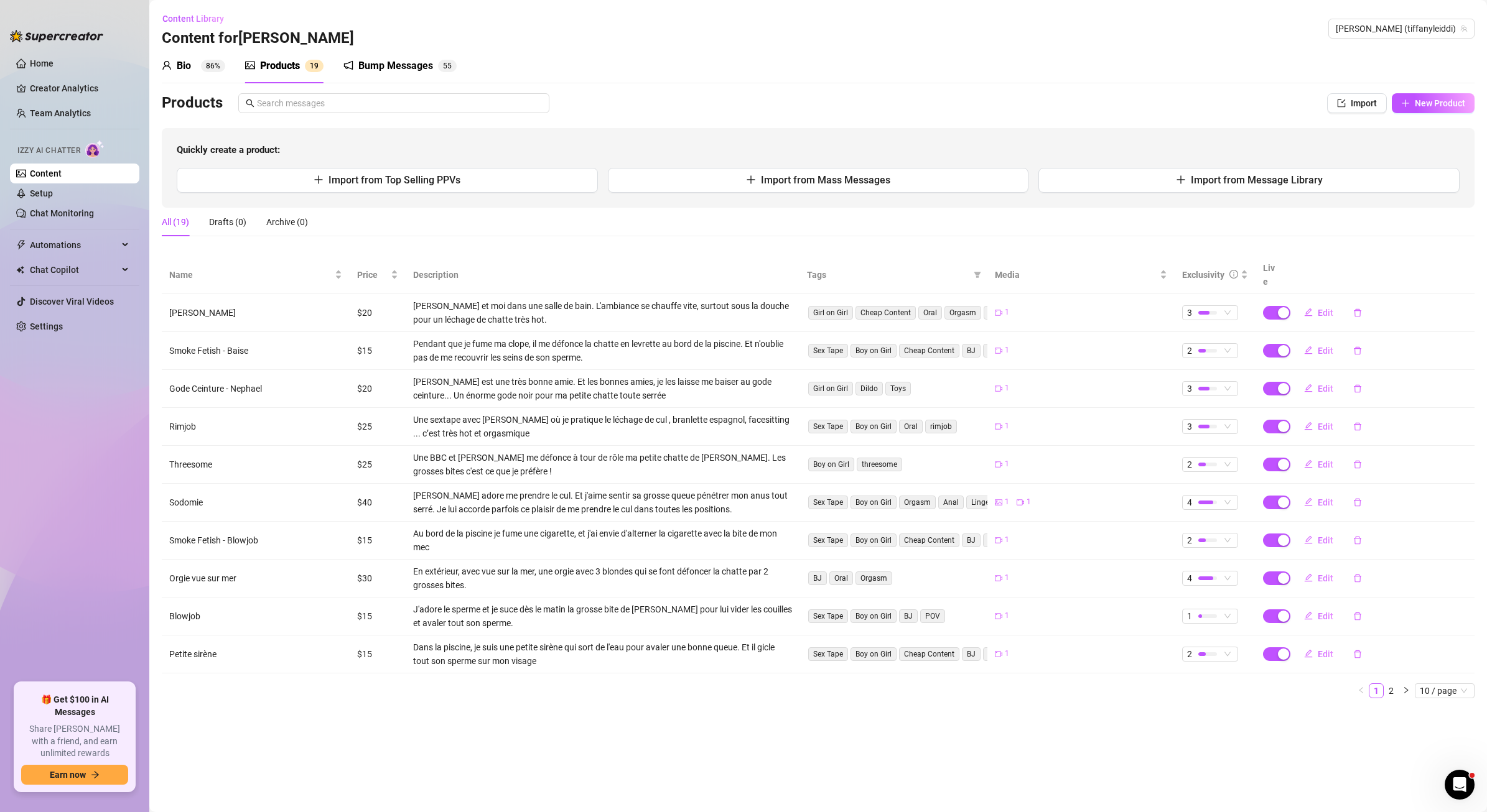
click at [382, 66] on div "Bump Messages" at bounding box center [396, 66] width 75 height 15
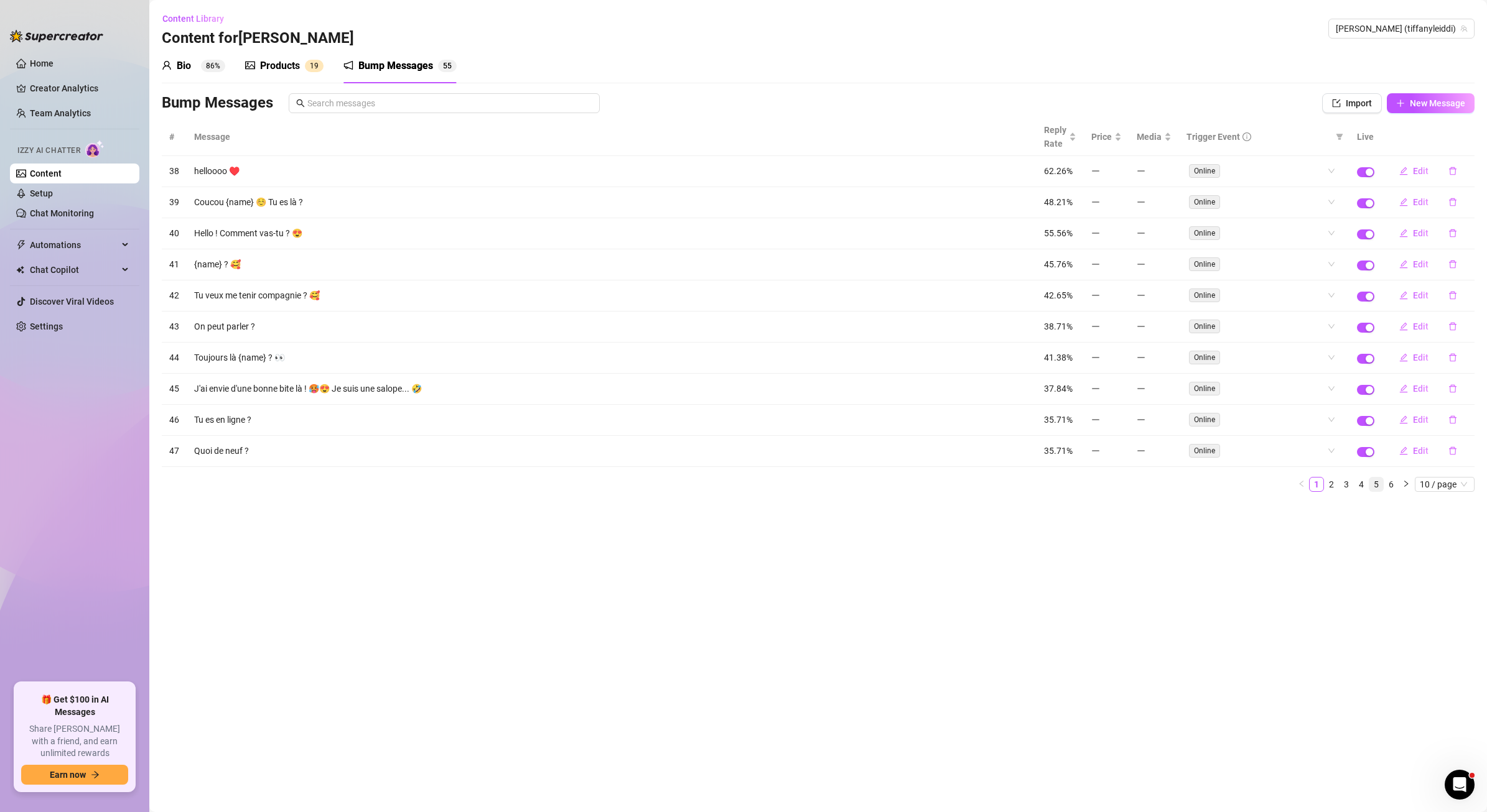
click at [1370, 483] on link "5" at bounding box center [1376, 484] width 14 height 14
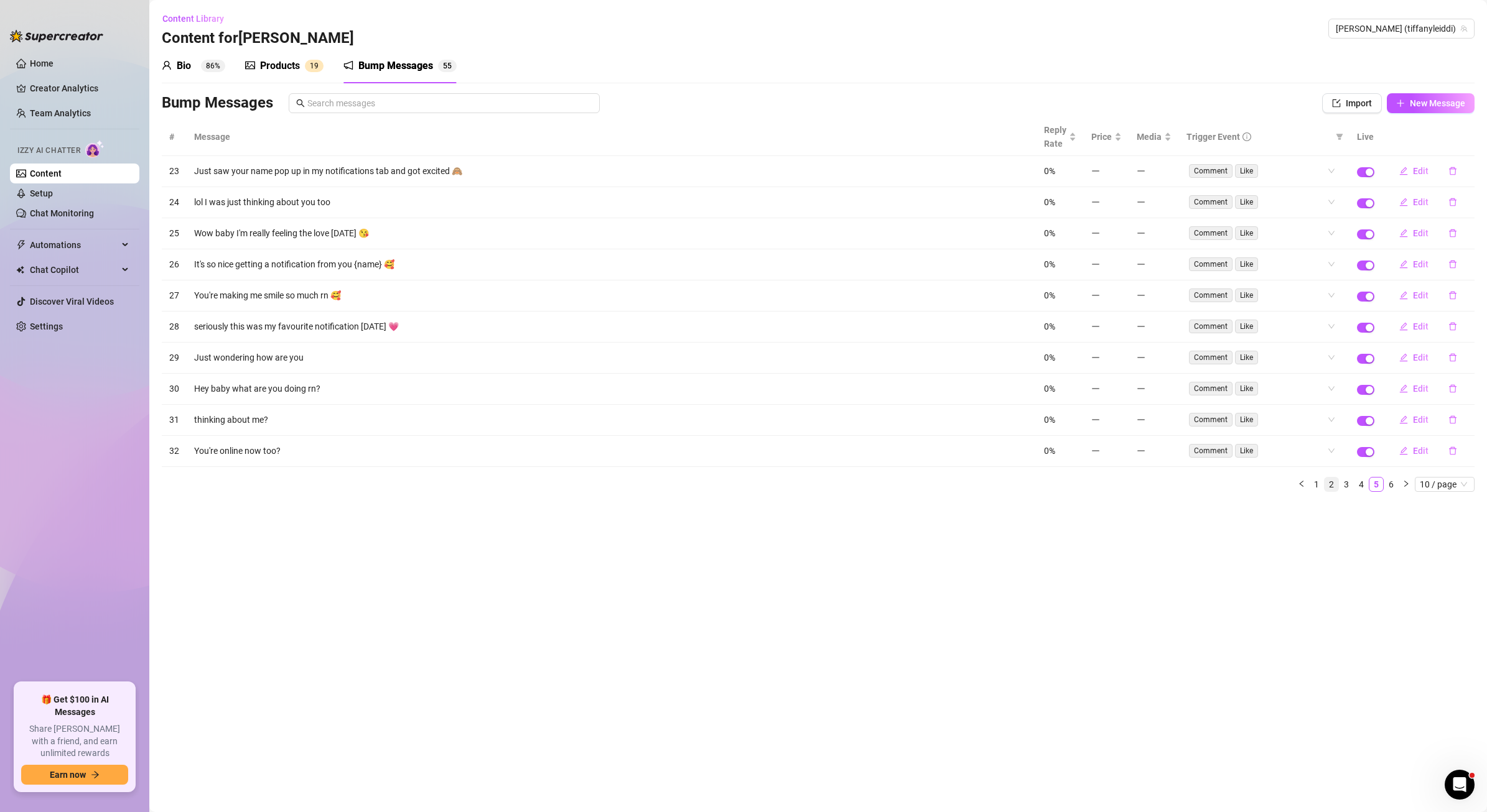
click at [1334, 484] on link "2" at bounding box center [1331, 484] width 14 height 14
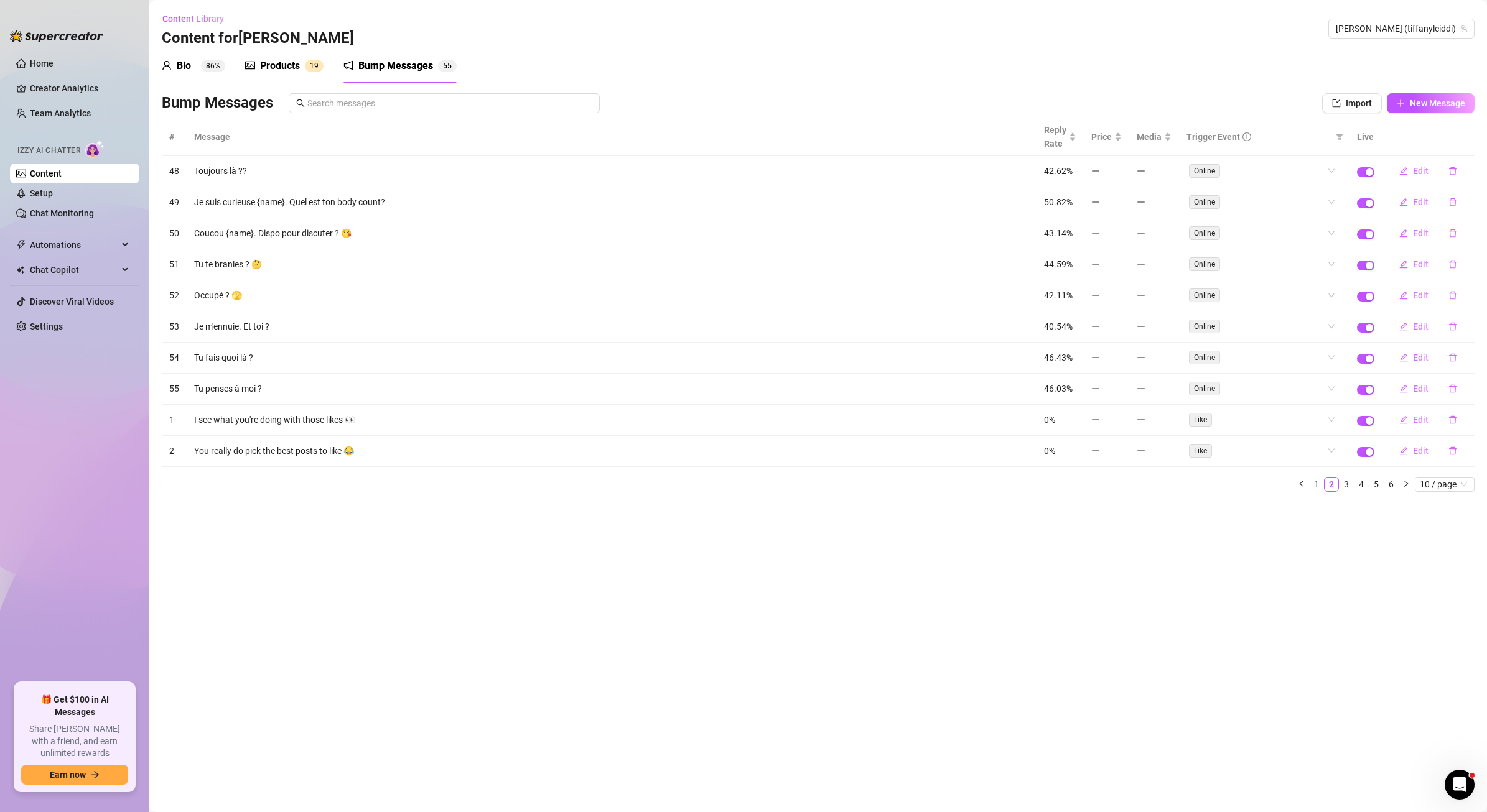
click at [269, 66] on div "Products" at bounding box center [280, 66] width 40 height 15
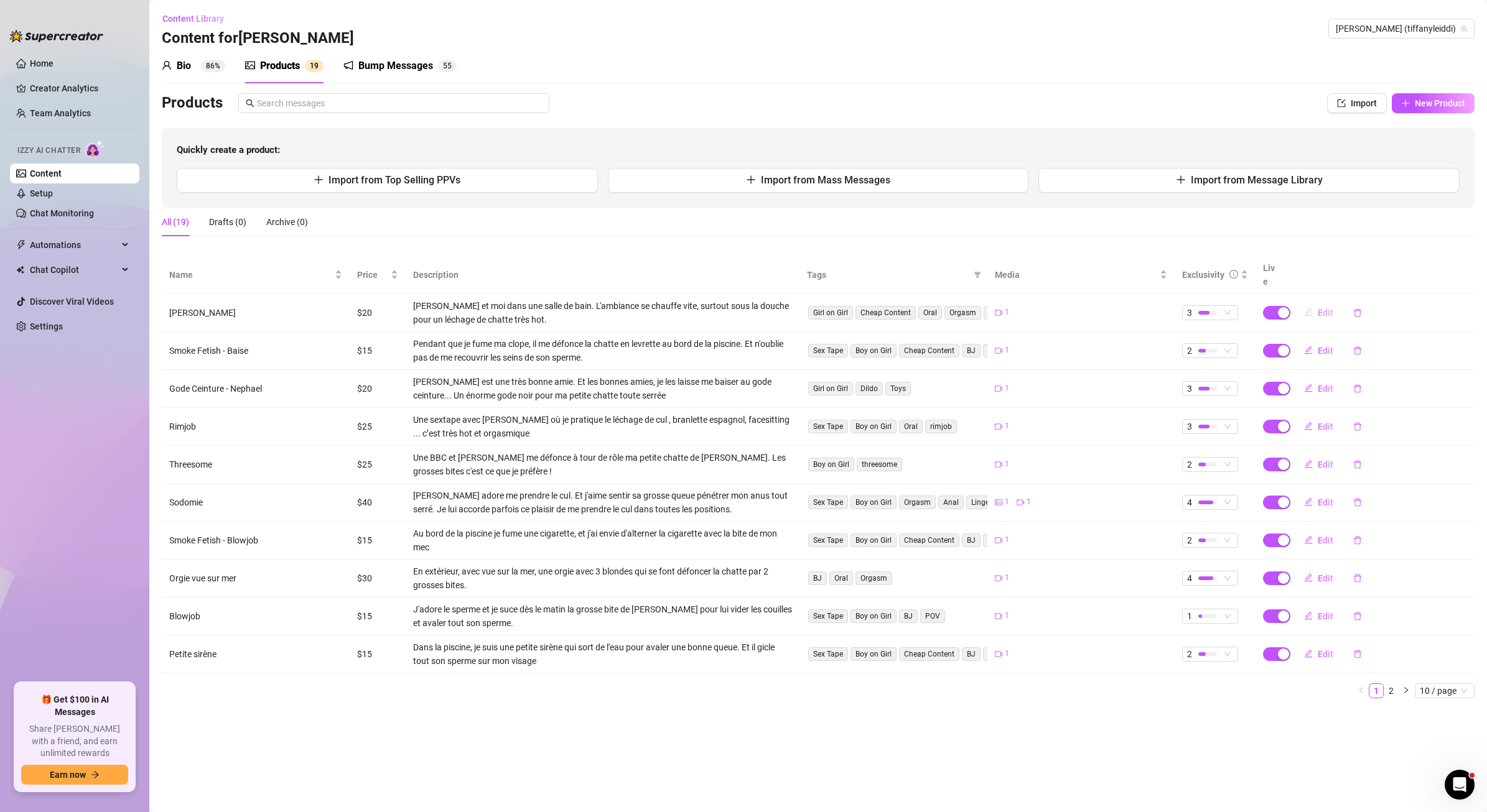
click at [1321, 308] on span "Edit" at bounding box center [1326, 312] width 16 height 10
type textarea "[PERSON_NAME], c’est une bombe. Tu crois vraiment que j’ai pu rester sage en la…"
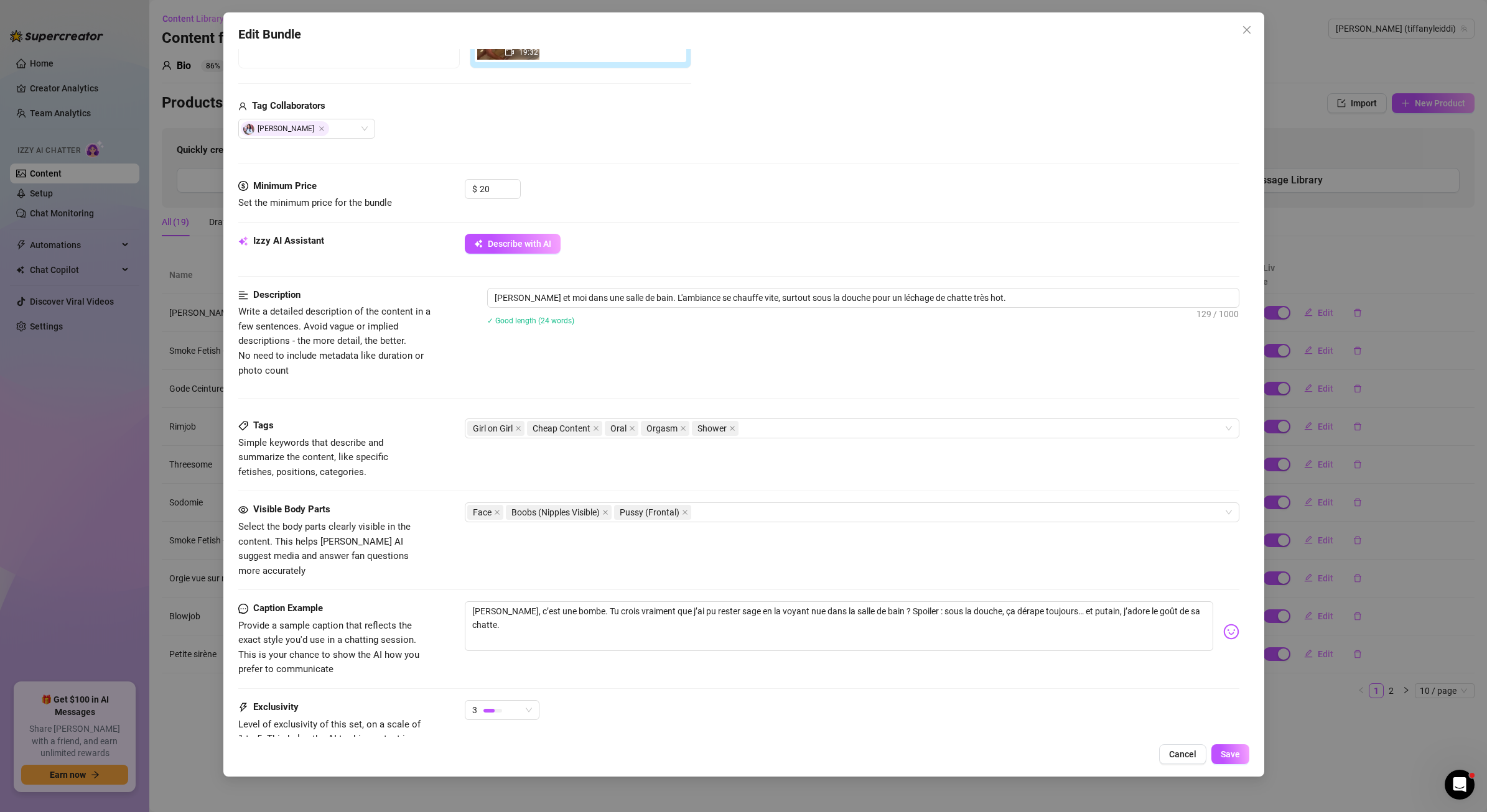
scroll to position [375, 0]
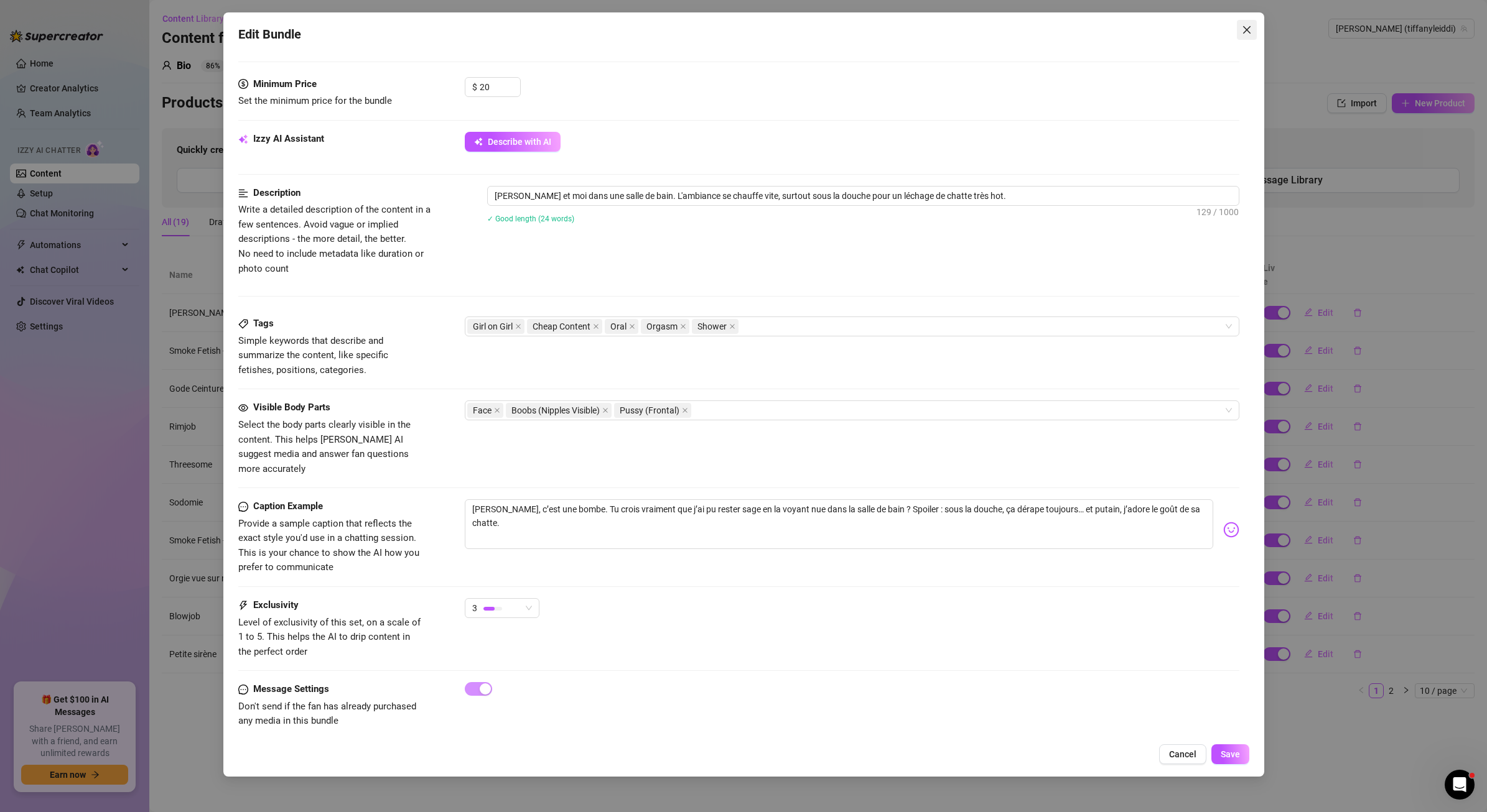
click at [1248, 31] on icon "close" at bounding box center [1246, 29] width 10 height 10
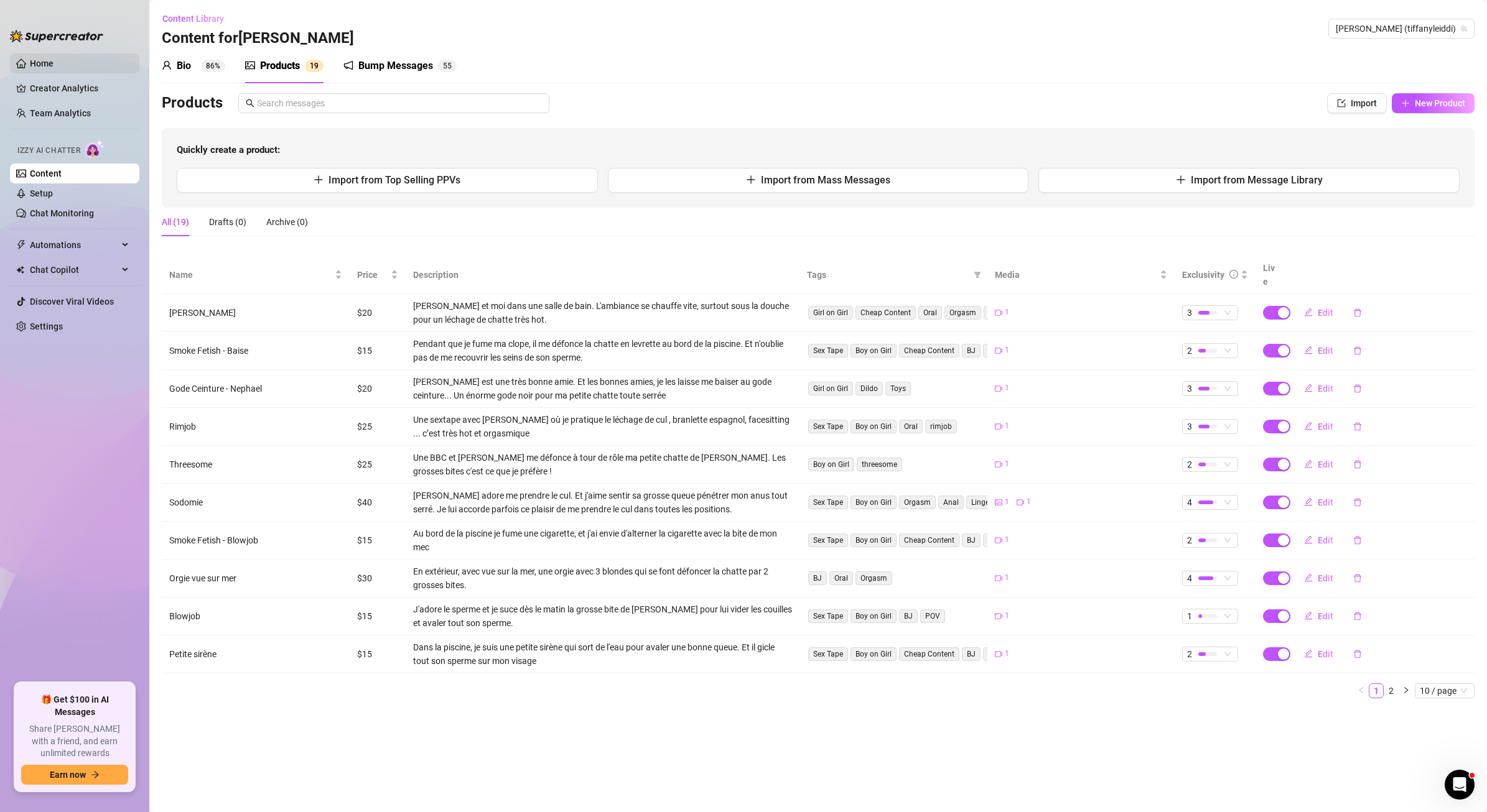
click at [45, 60] on link "Home" at bounding box center [42, 63] width 23 height 10
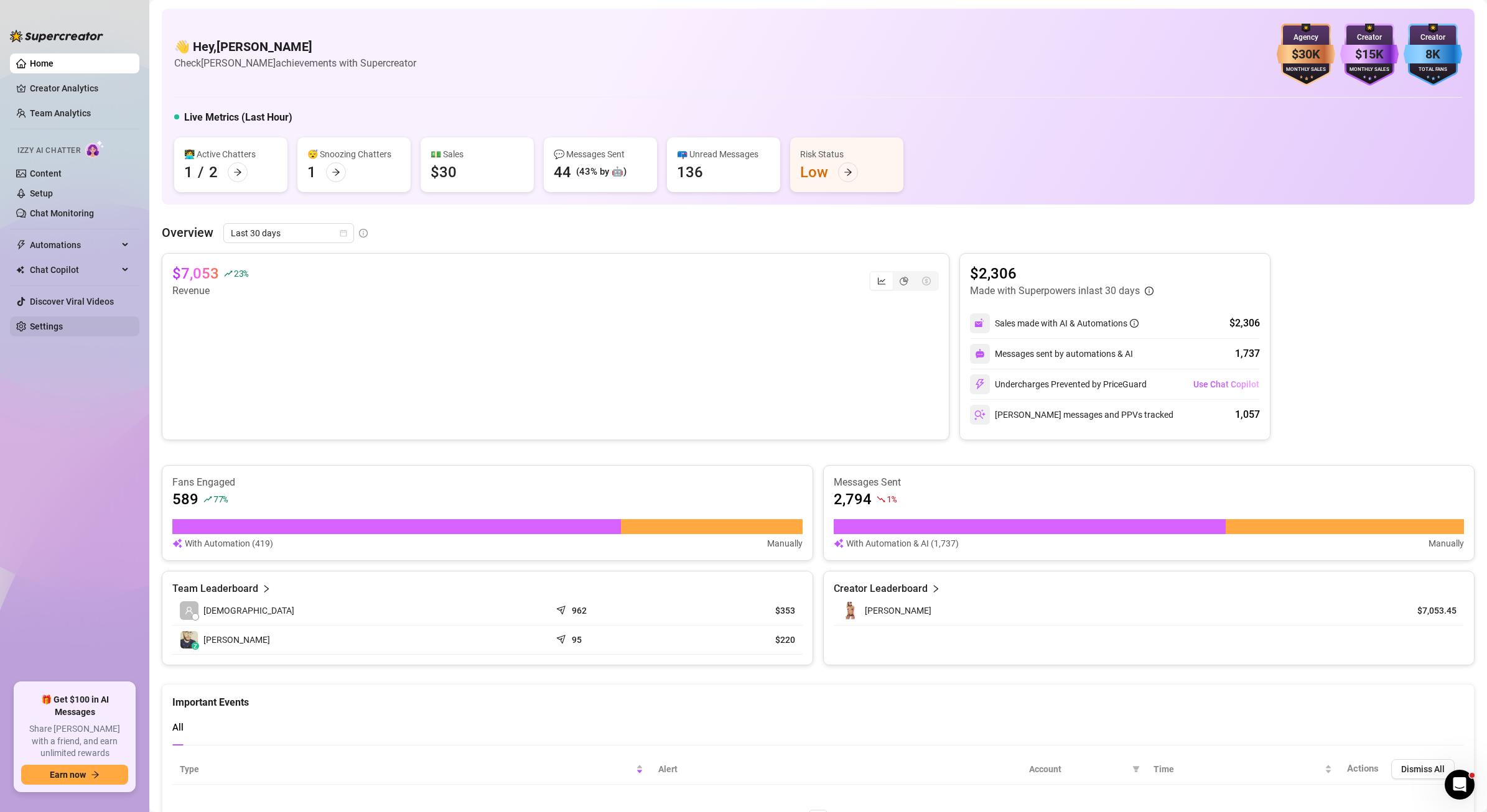
click at [60, 328] on link "Settings" at bounding box center [46, 326] width 33 height 10
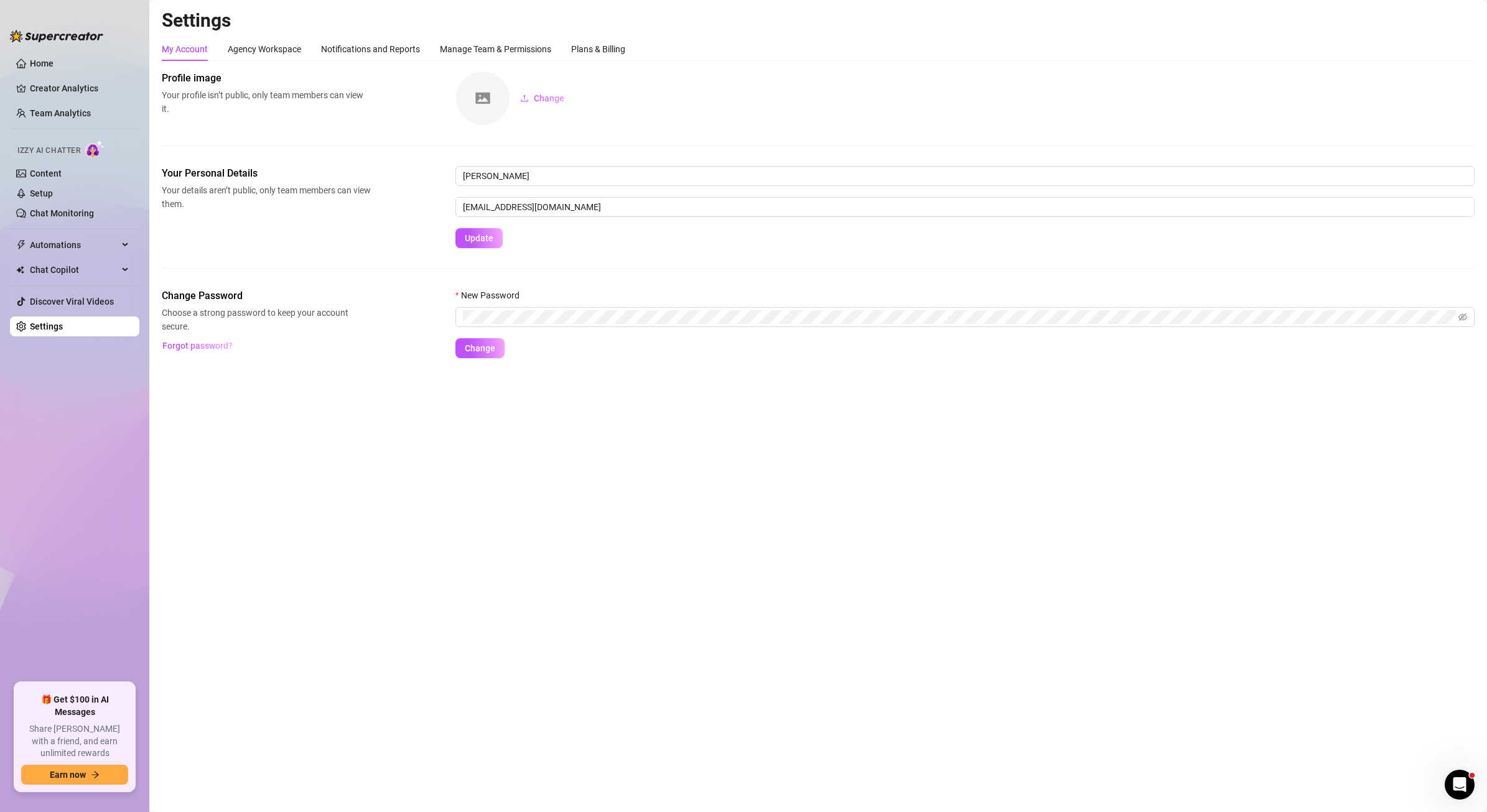
click at [572, 53] on div "My Account Agency Workspace Notifications and Reports Manage Team & Permissions…" at bounding box center [393, 49] width 464 height 23
click at [589, 45] on div "Plans & Billing" at bounding box center [598, 49] width 54 height 14
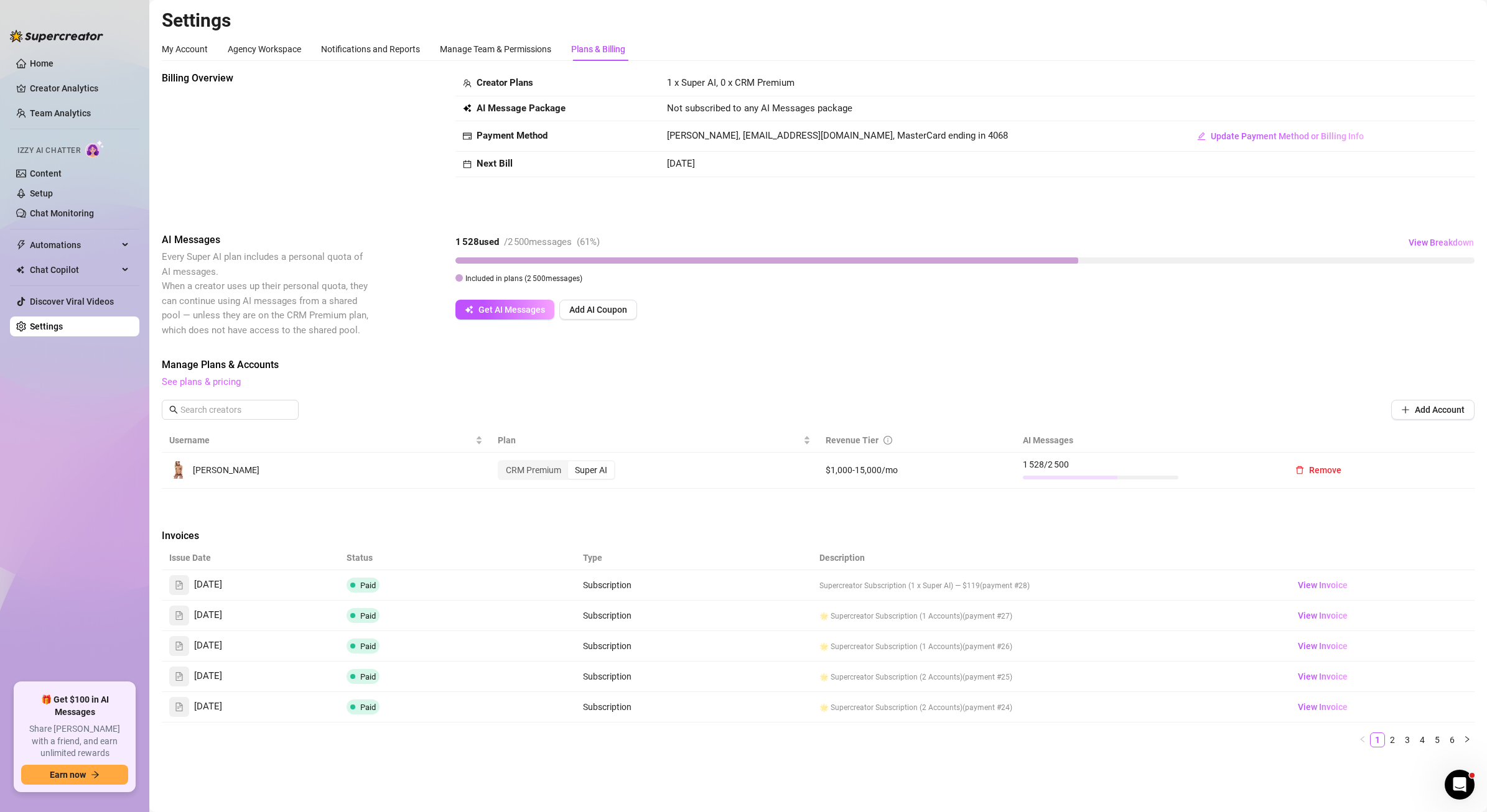
click at [207, 385] on link "See plans & pricing" at bounding box center [201, 381] width 79 height 11
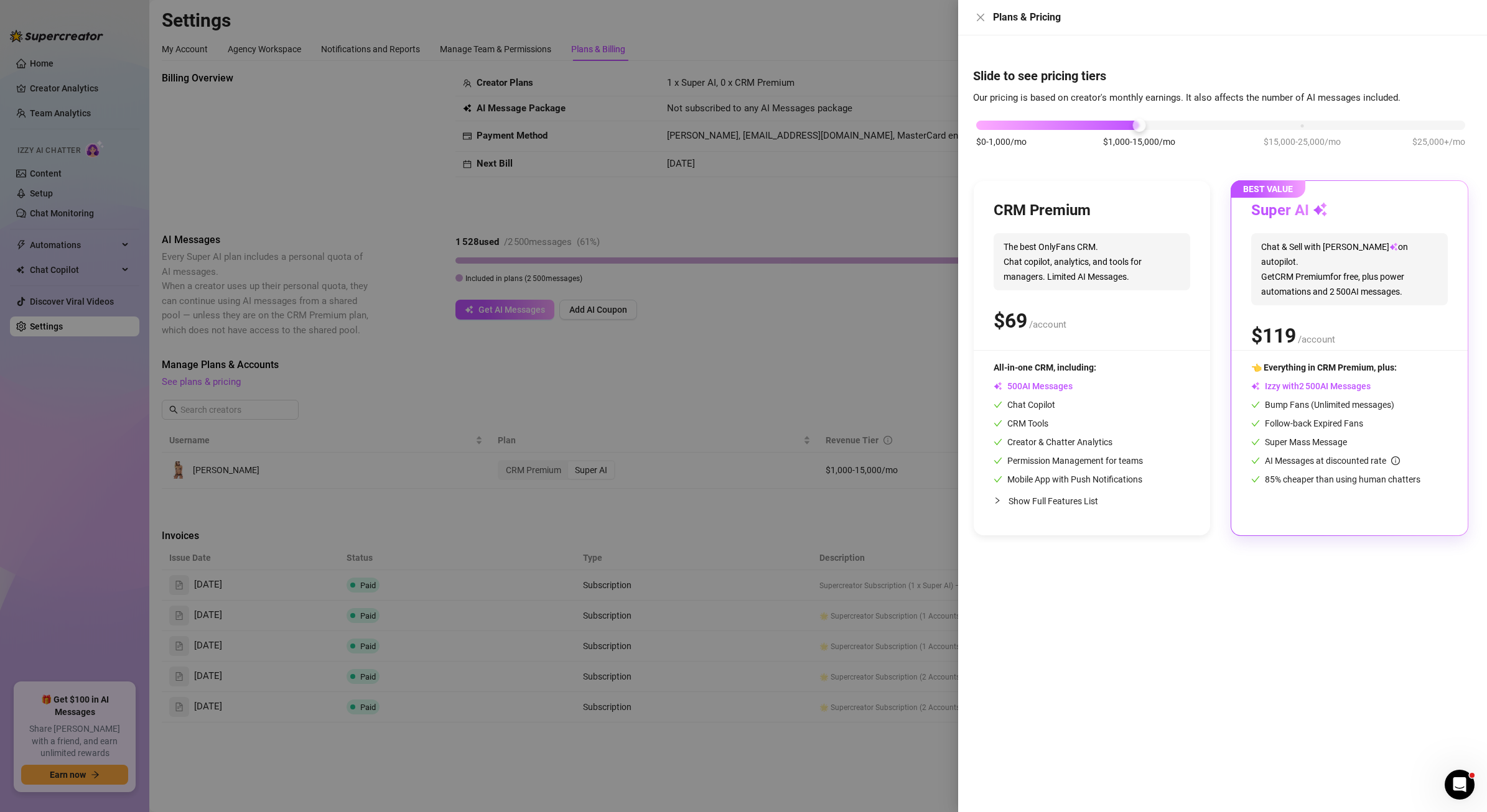
click at [340, 171] on div at bounding box center [743, 406] width 1487 height 812
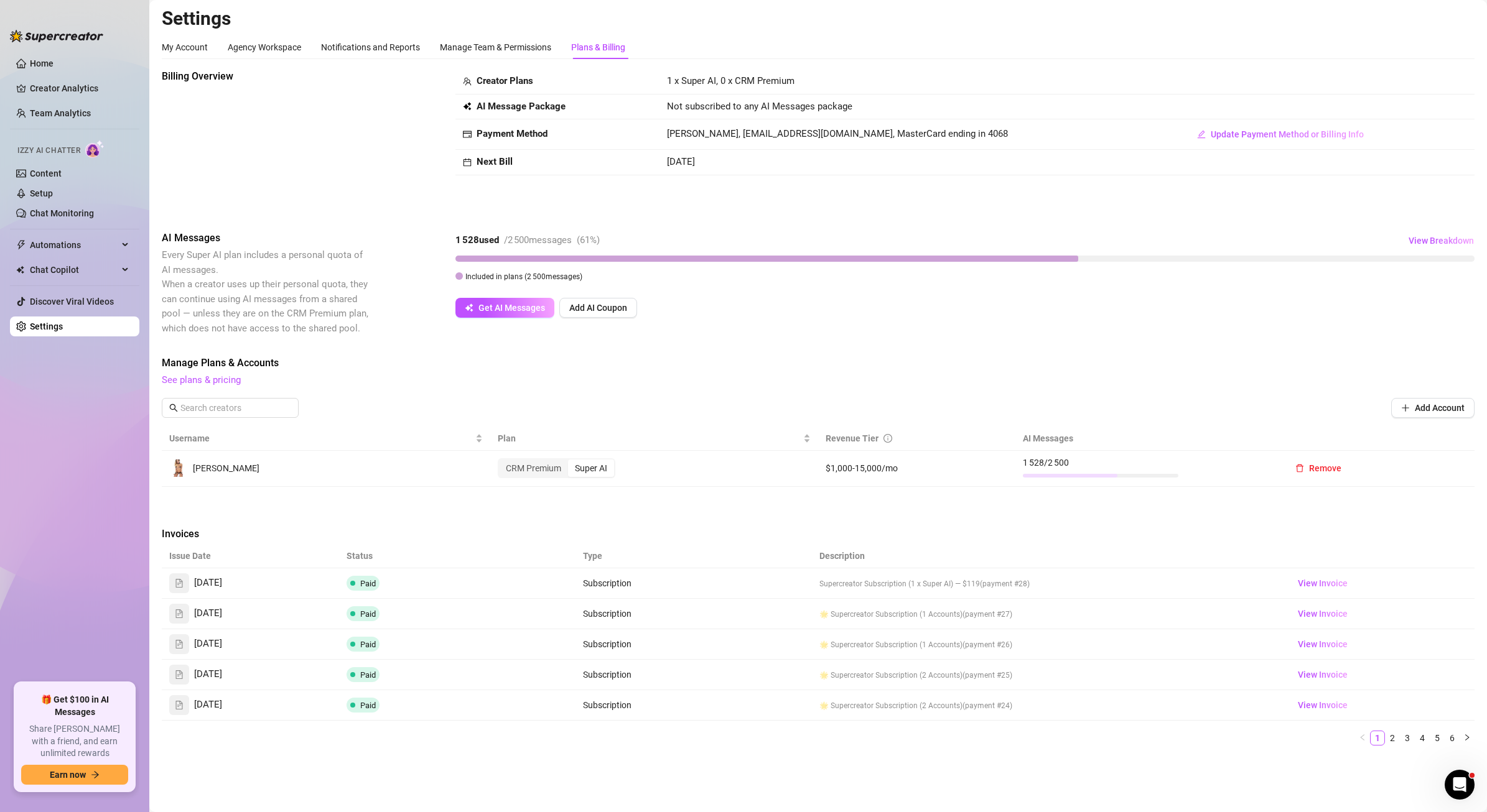
scroll to position [3, 0]
click at [1322, 616] on span "View Invoice" at bounding box center [1323, 613] width 50 height 14
